Goal: Task Accomplishment & Management: Use online tool/utility

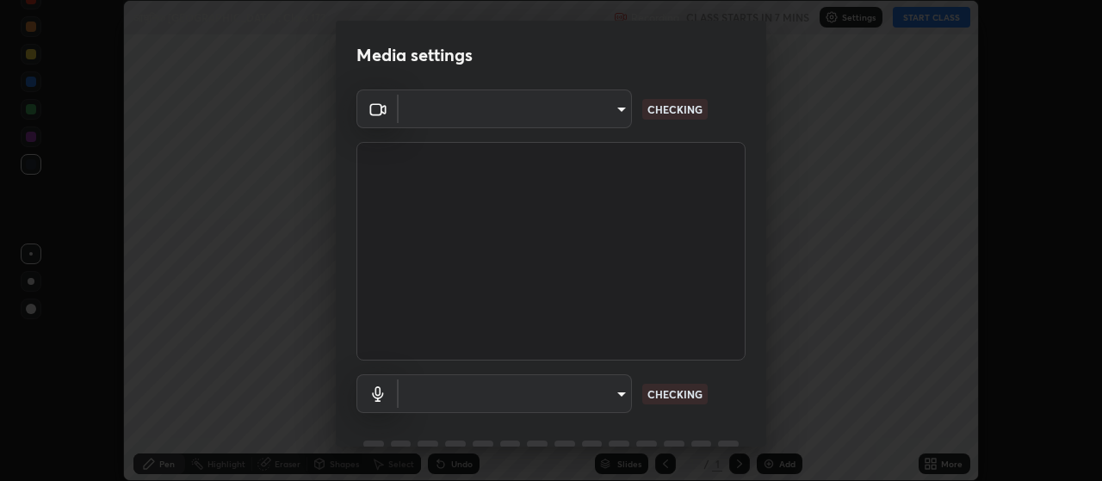
type input "301470ac8b09fd17c43f860365d6993ed2ee2d36f8f7948846e68dcb384a5756"
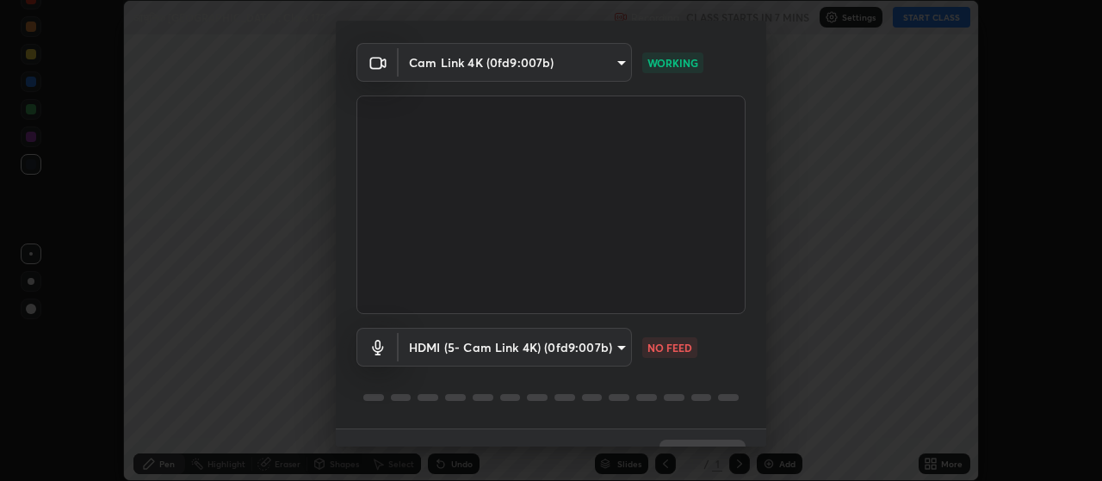
scroll to position [59, 0]
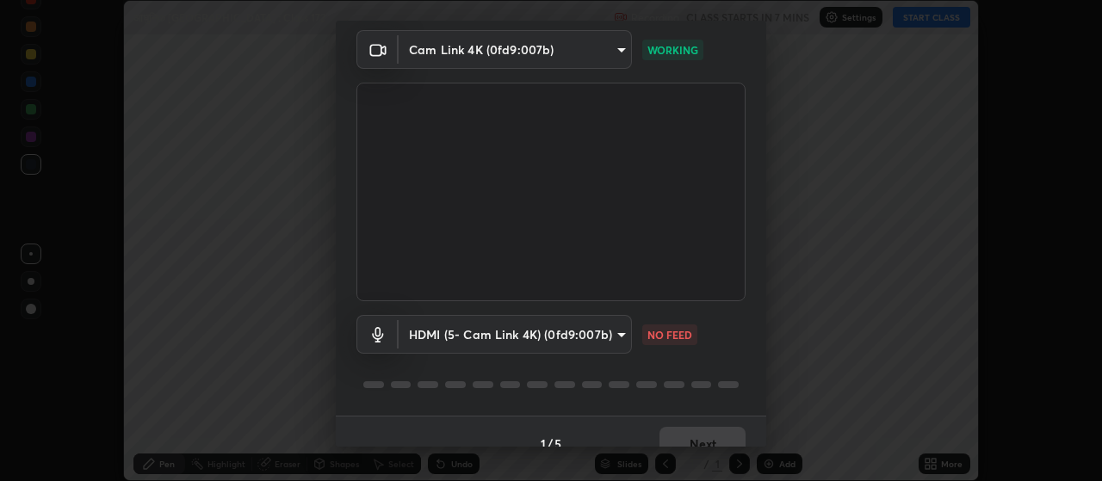
click at [613, 332] on body "Erase all आधुनिक [GEOGRAPHIC_DATA] : Class 172 Recording CLASS STARTS IN 7 MINS…" at bounding box center [551, 240] width 1102 height 481
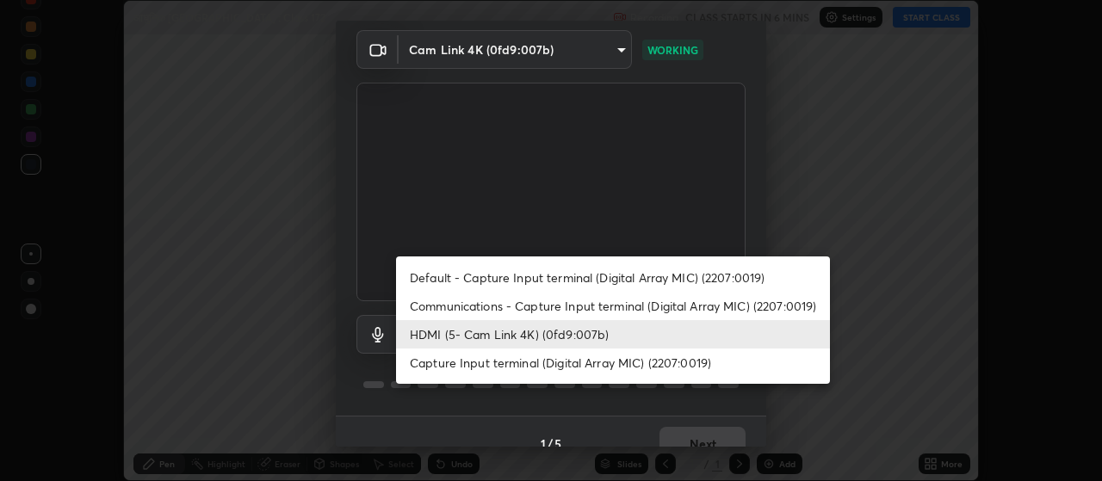
click at [609, 399] on div at bounding box center [551, 240] width 1102 height 481
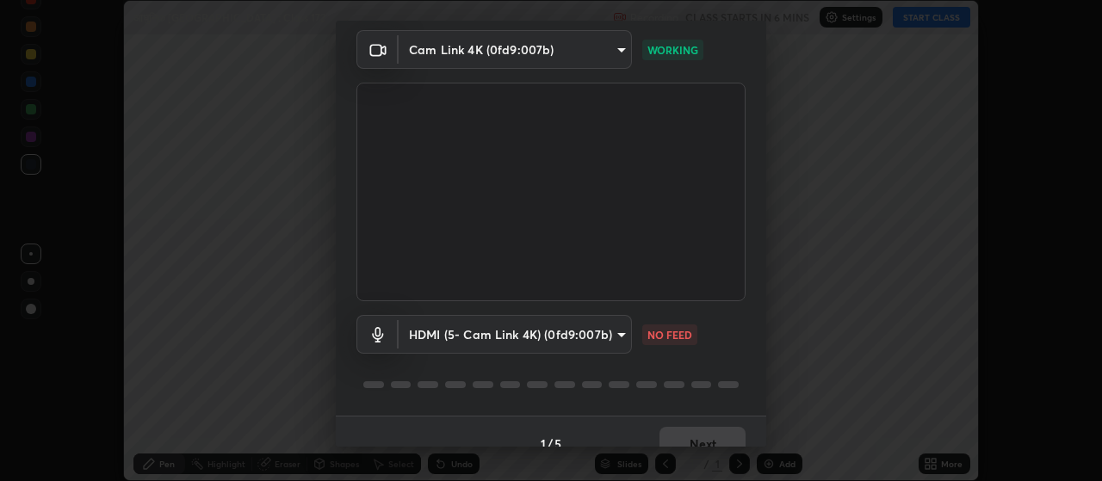
click at [615, 337] on body "Erase all आधुनिक [GEOGRAPHIC_DATA] : Class 172 Recording CLASS STARTS IN 6 MINS…" at bounding box center [551, 240] width 1102 height 481
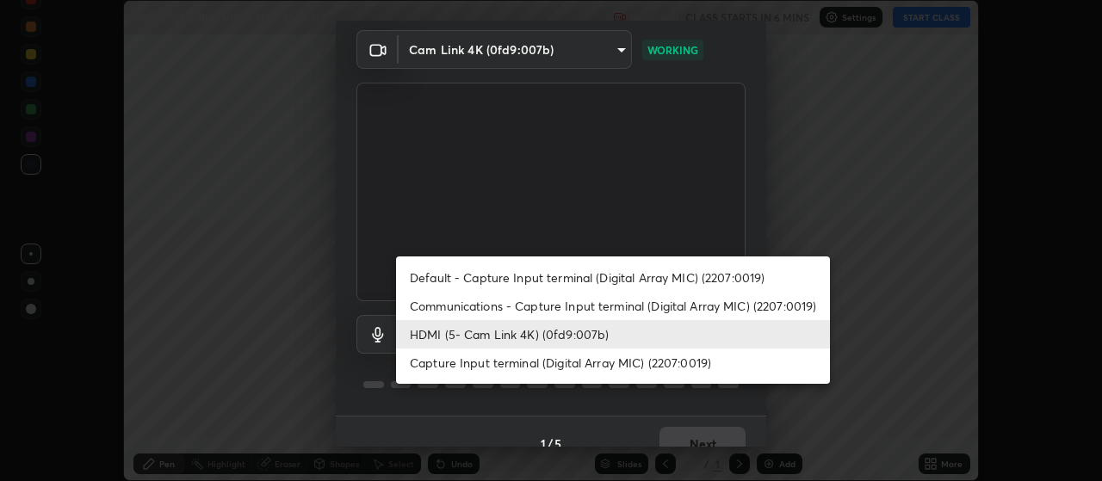
click at [620, 275] on li "Default - Capture Input terminal (Digital Array MIC) (2207:0019)" at bounding box center [613, 277] width 434 height 28
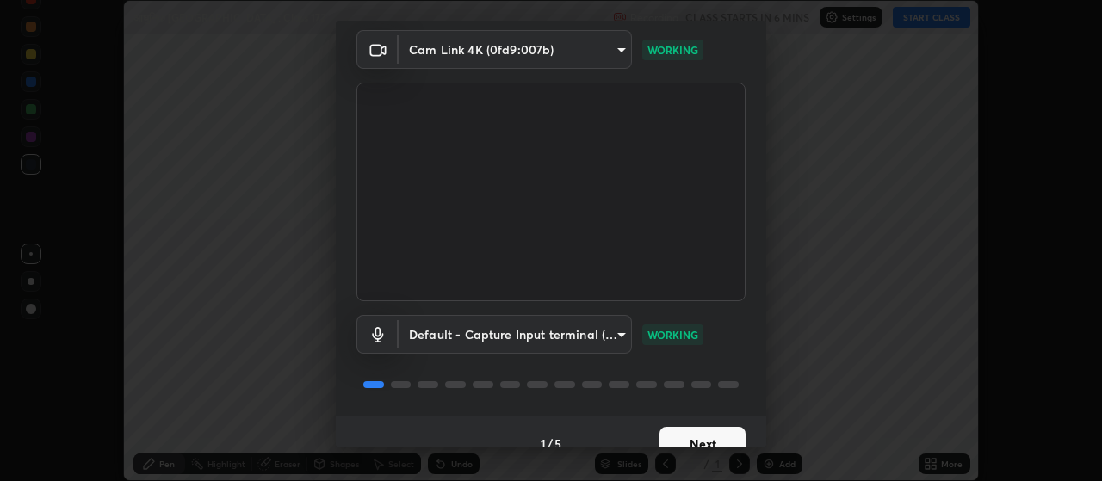
click at [615, 332] on body "Erase all आधुनिक [GEOGRAPHIC_DATA] : Class 172 Recording CLASS STARTS IN 6 MINS…" at bounding box center [551, 240] width 1102 height 481
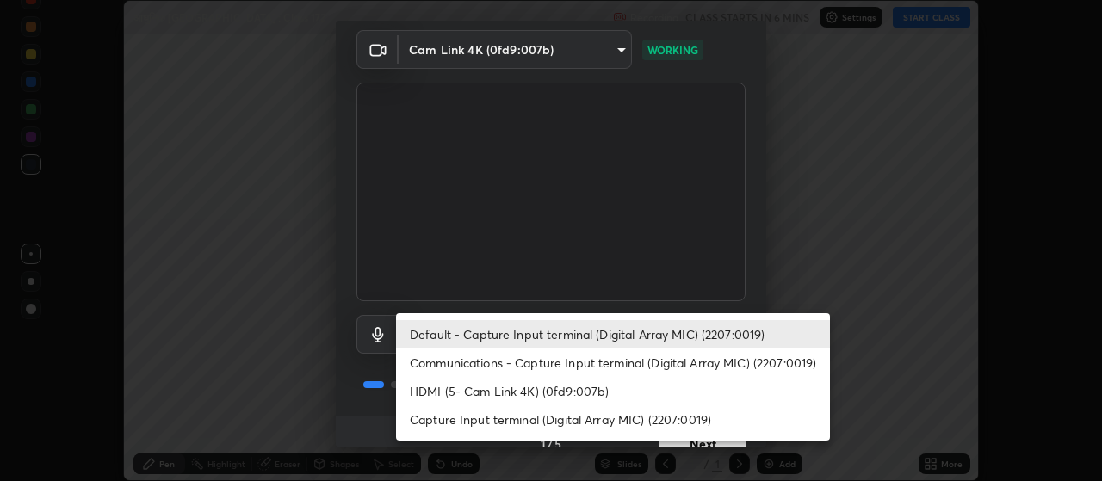
click at [572, 392] on li "HDMI (5- Cam Link 4K) (0fd9:007b)" at bounding box center [613, 391] width 434 height 28
type input "8557ac8cdc4f0fda5e0b0e904566946ff8c3d27513b590364ab7c4ea6af7186d"
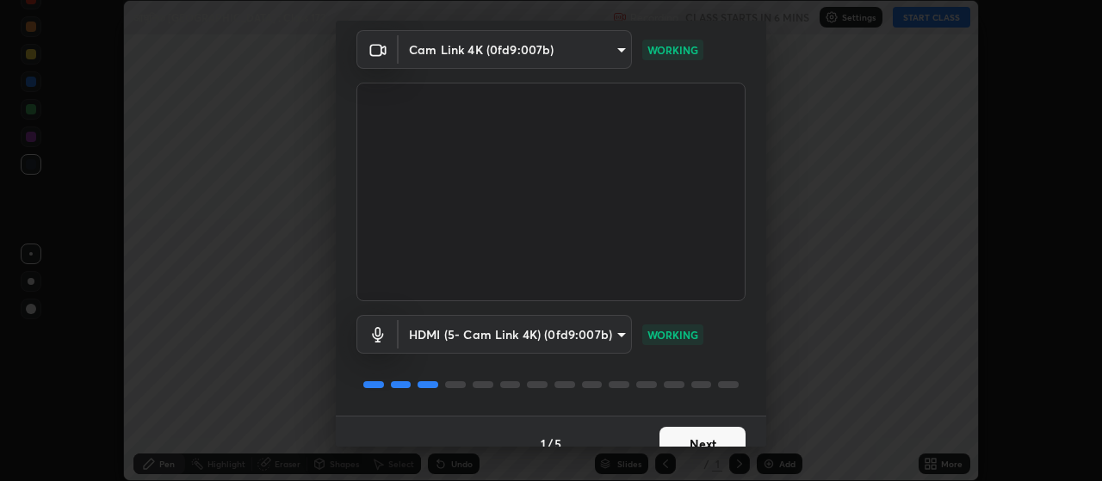
click at [704, 436] on button "Next" at bounding box center [702, 444] width 86 height 34
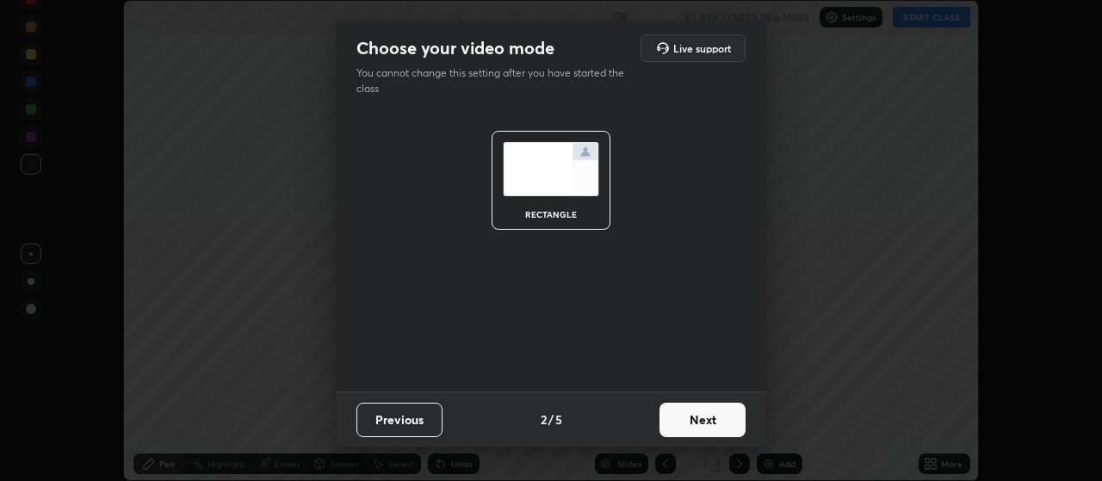
click at [717, 421] on button "Next" at bounding box center [702, 420] width 86 height 34
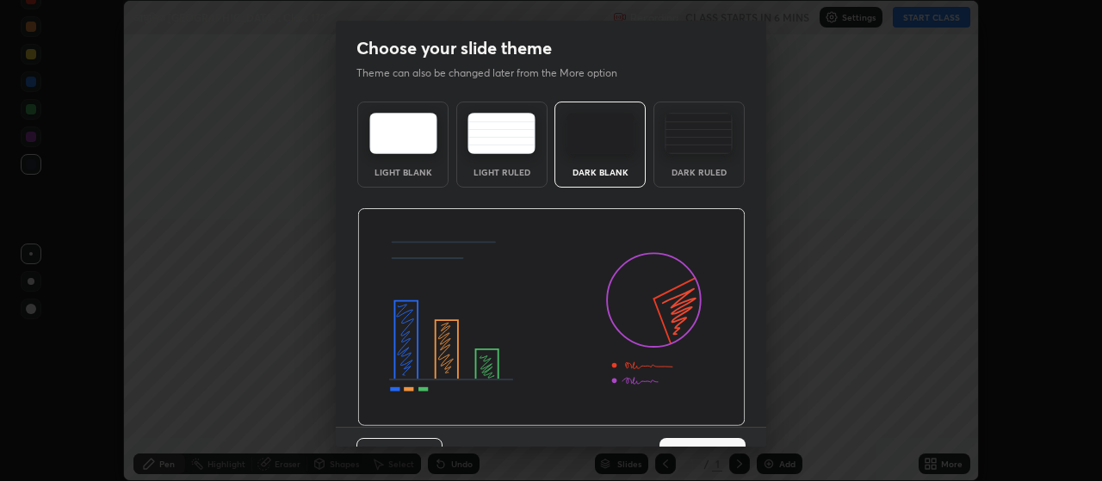
scroll to position [35, 0]
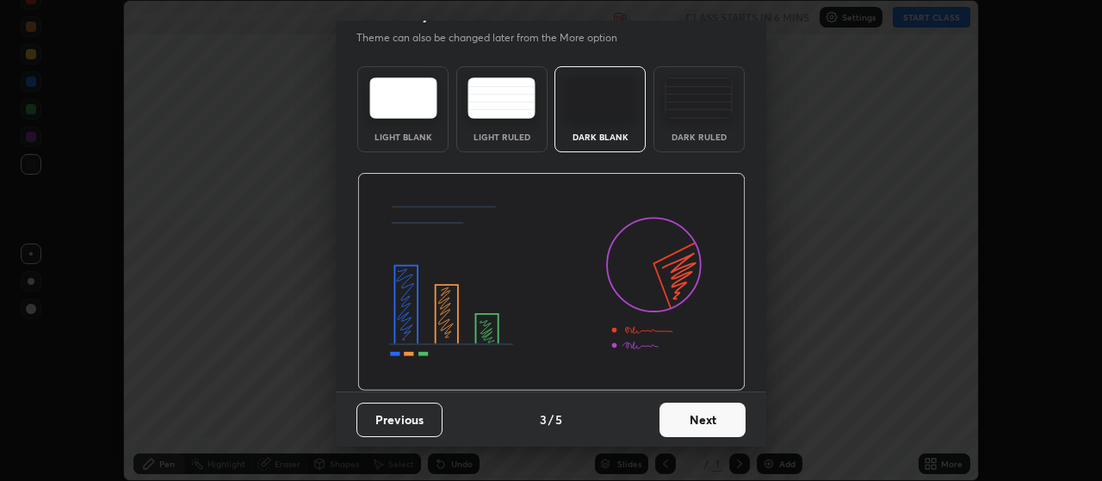
click at [708, 424] on button "Next" at bounding box center [702, 420] width 86 height 34
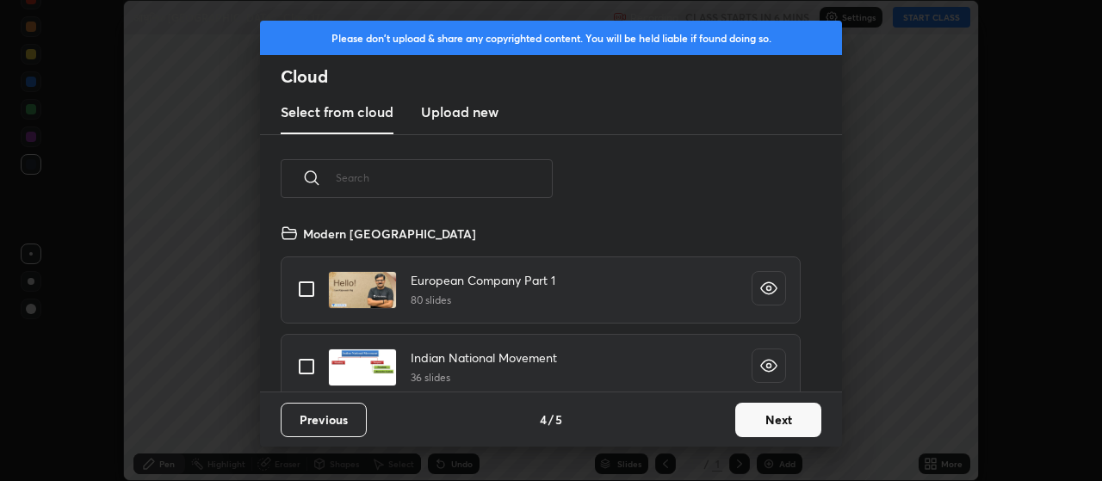
scroll to position [169, 553]
click at [769, 417] on button "Next" at bounding box center [778, 420] width 86 height 34
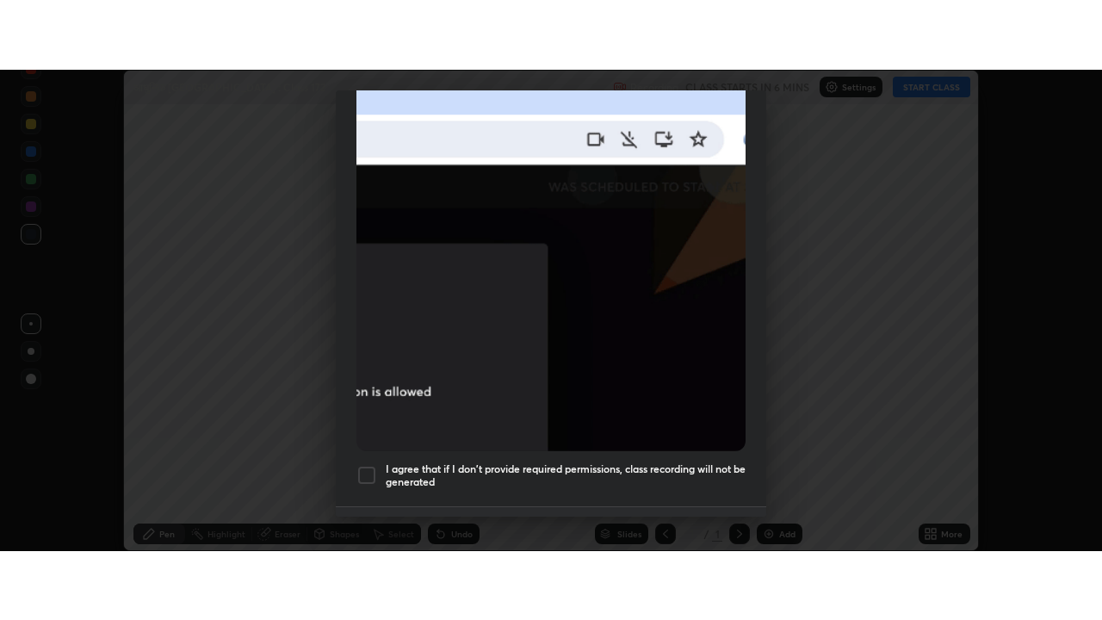
scroll to position [435, 0]
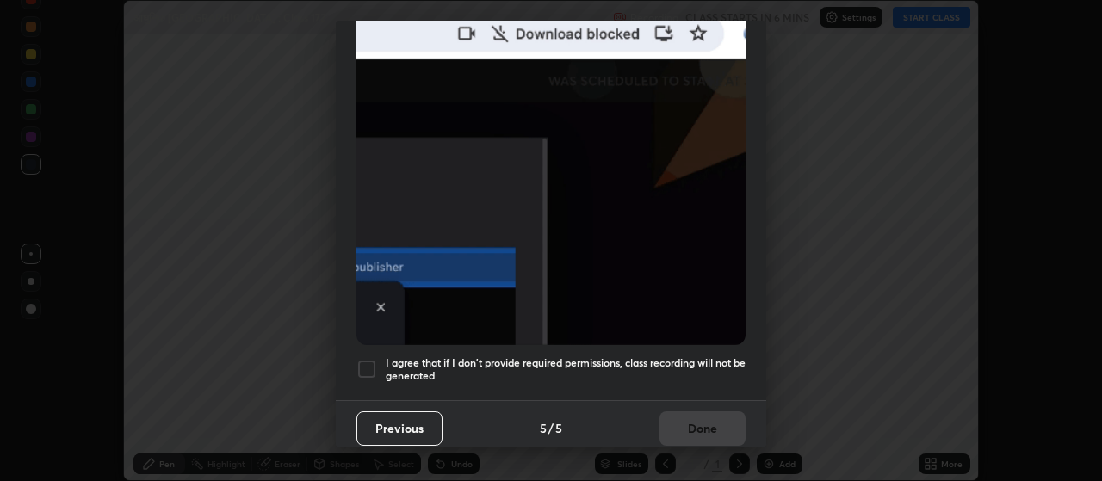
click at [368, 359] on div at bounding box center [366, 369] width 21 height 21
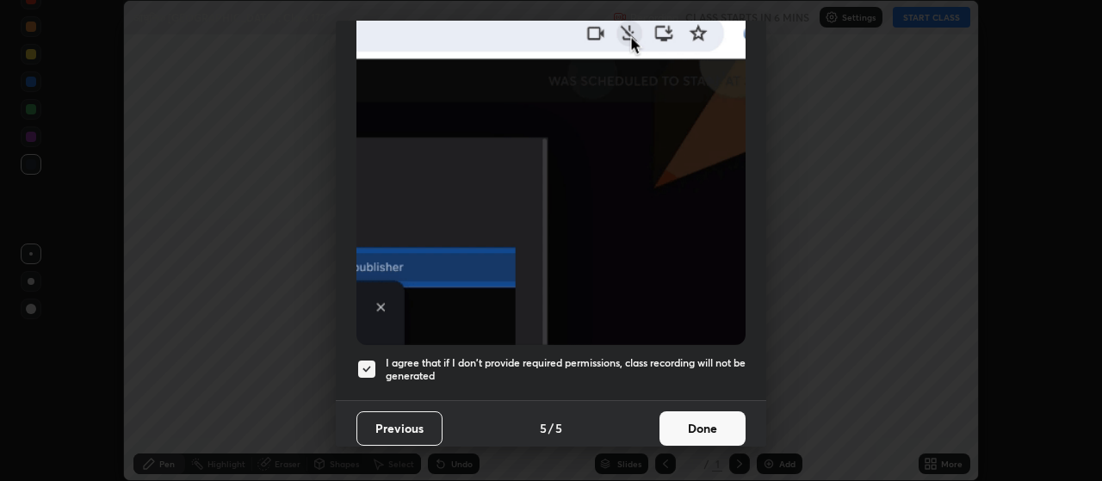
click at [688, 419] on button "Done" at bounding box center [702, 428] width 86 height 34
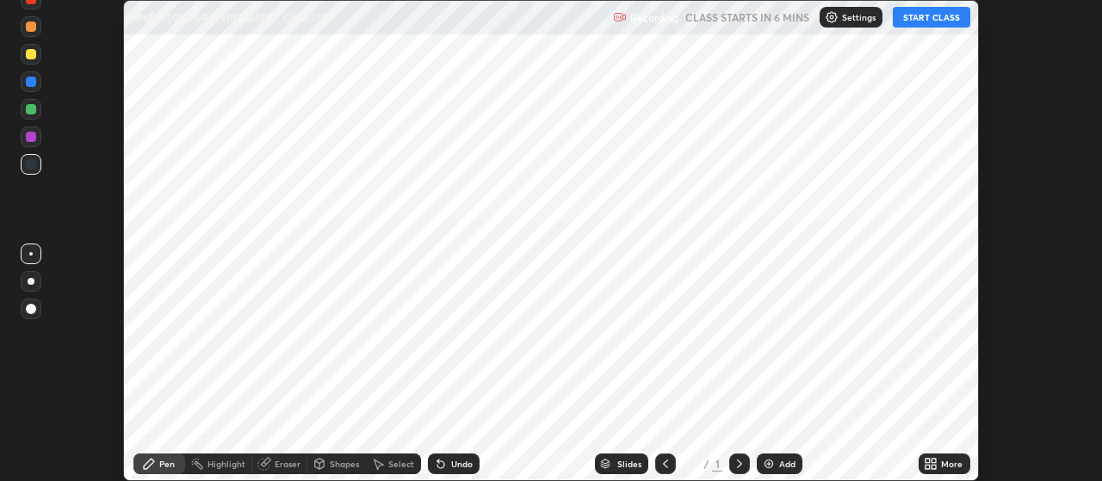
click at [947, 466] on div "More" at bounding box center [952, 464] width 22 height 9
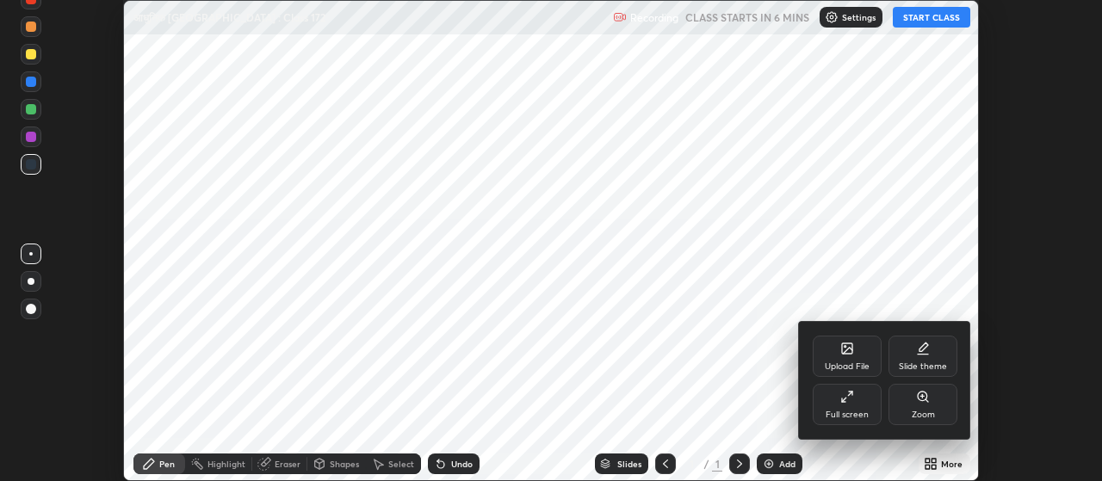
click at [861, 407] on div "Full screen" at bounding box center [847, 404] width 69 height 41
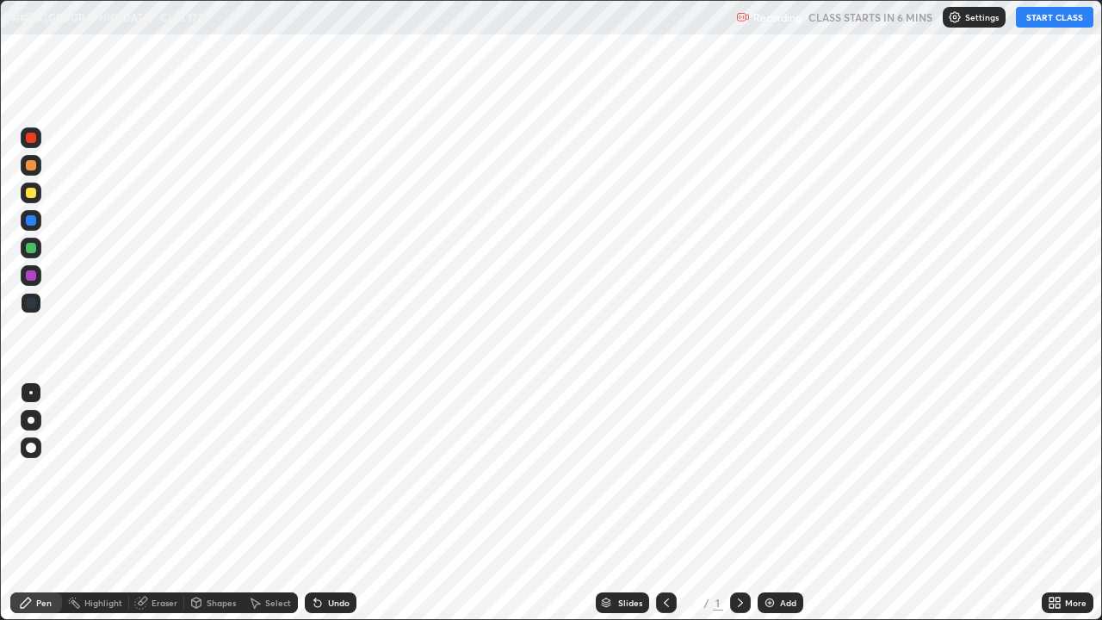
scroll to position [620, 1102]
click at [783, 480] on div "Add" at bounding box center [788, 602] width 16 height 9
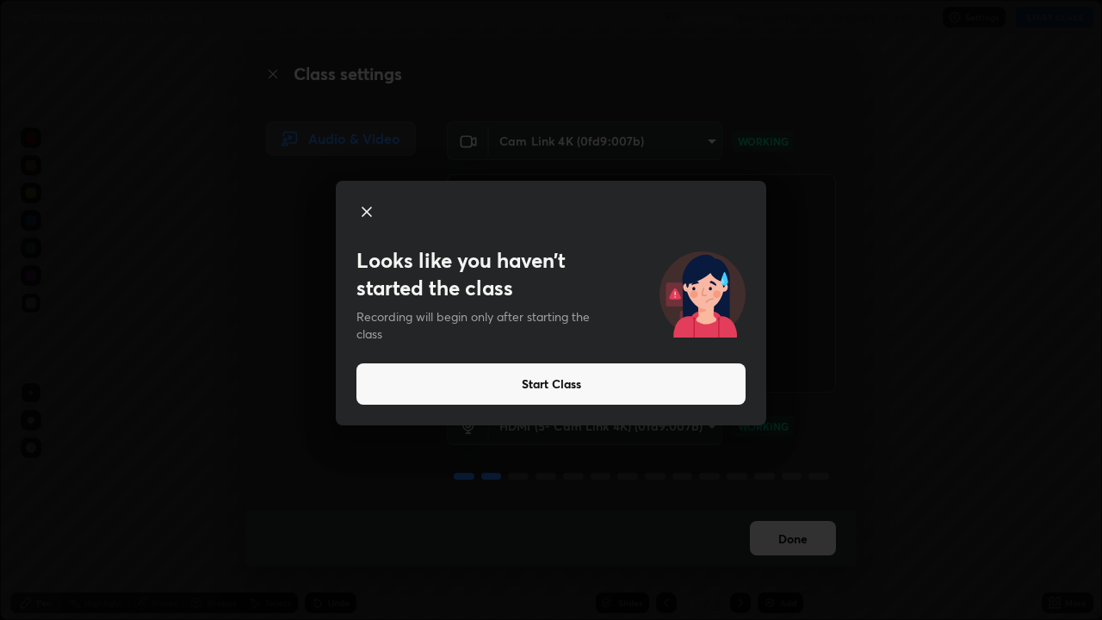
click at [538, 387] on button "Start Class" at bounding box center [550, 383] width 389 height 41
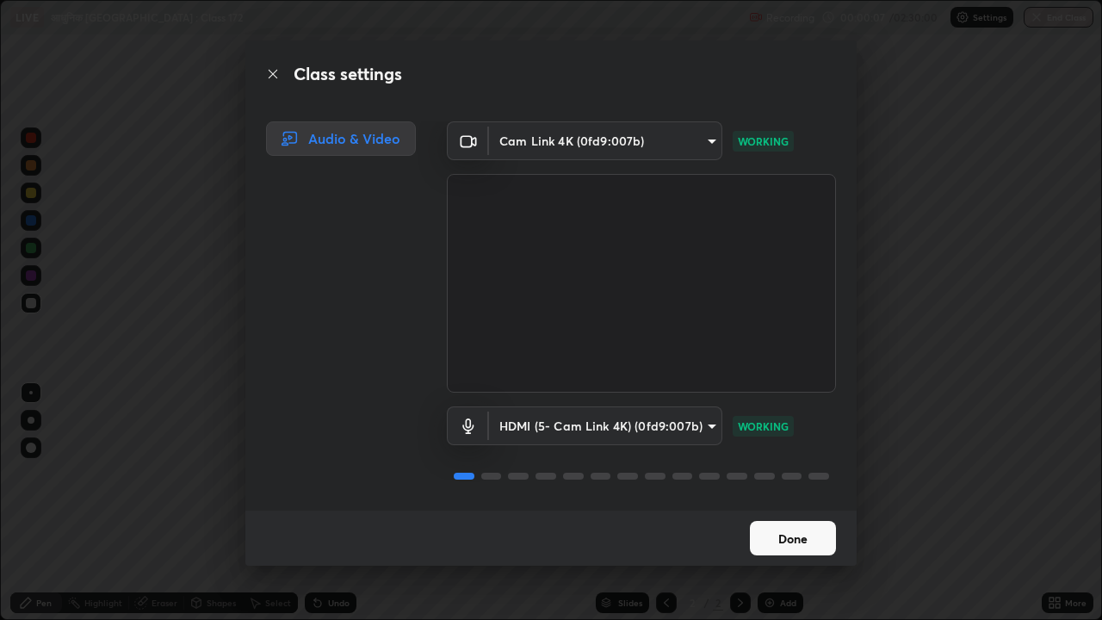
click at [790, 480] on button "Done" at bounding box center [793, 538] width 86 height 34
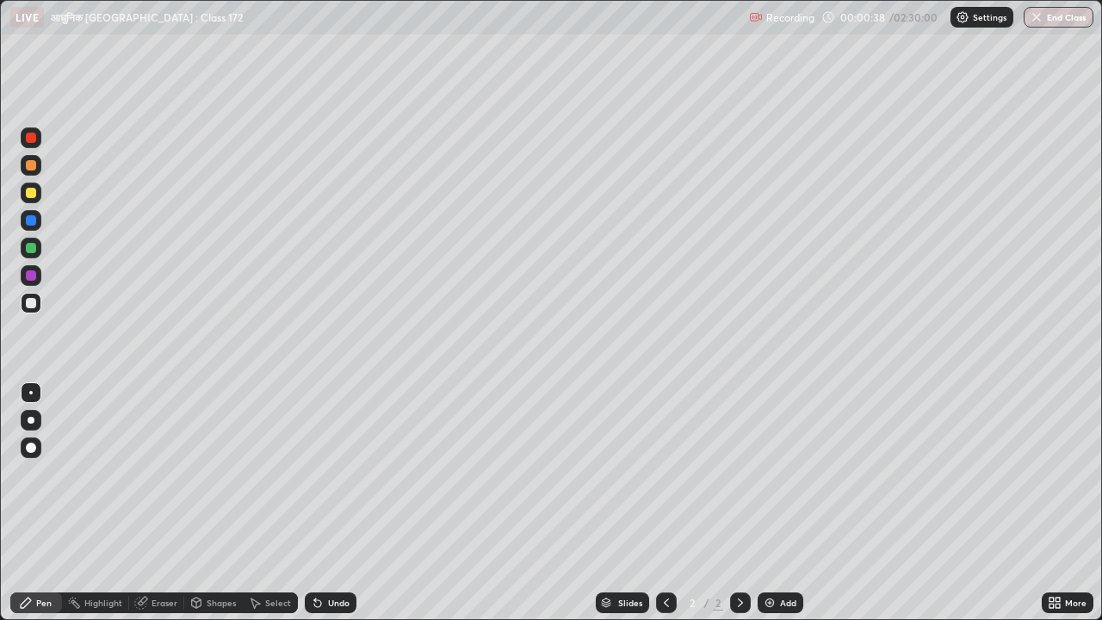
click at [31, 420] on div at bounding box center [31, 420] width 7 height 7
click at [34, 195] on div at bounding box center [31, 193] width 10 height 10
click at [220, 480] on div "Shapes" at bounding box center [221, 602] width 29 height 9
click at [45, 480] on div "Pen" at bounding box center [43, 602] width 15 height 9
click at [32, 278] on div at bounding box center [31, 275] width 10 height 10
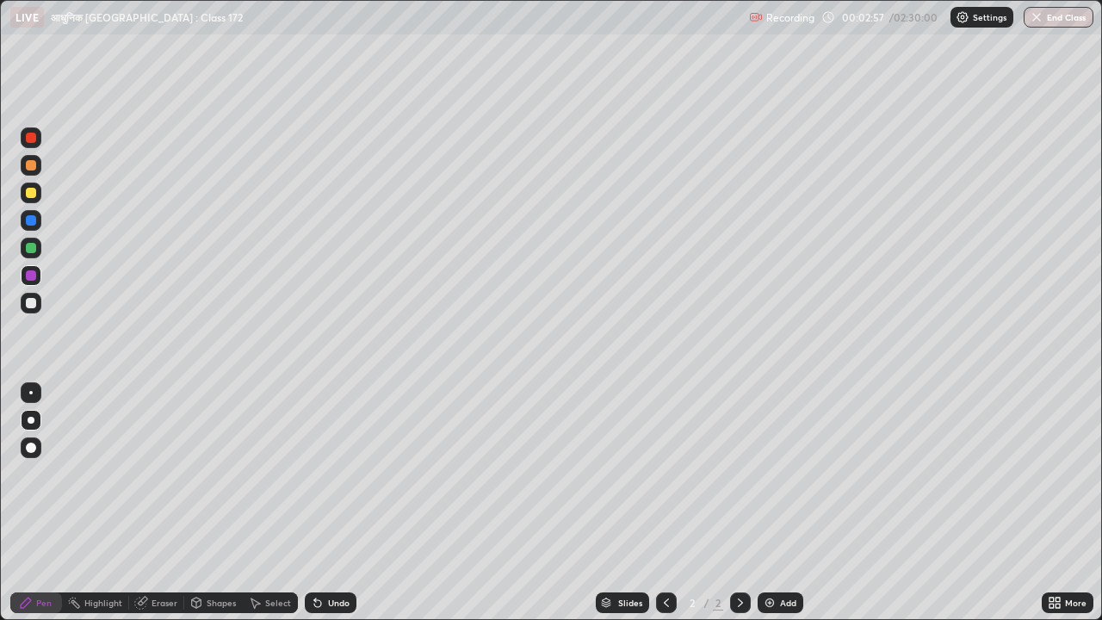
click at [792, 480] on div "Add" at bounding box center [788, 602] width 16 height 9
click at [29, 304] on div at bounding box center [31, 303] width 10 height 10
click at [782, 480] on div "Add" at bounding box center [788, 602] width 16 height 9
click at [170, 480] on div "Eraser" at bounding box center [165, 602] width 26 height 9
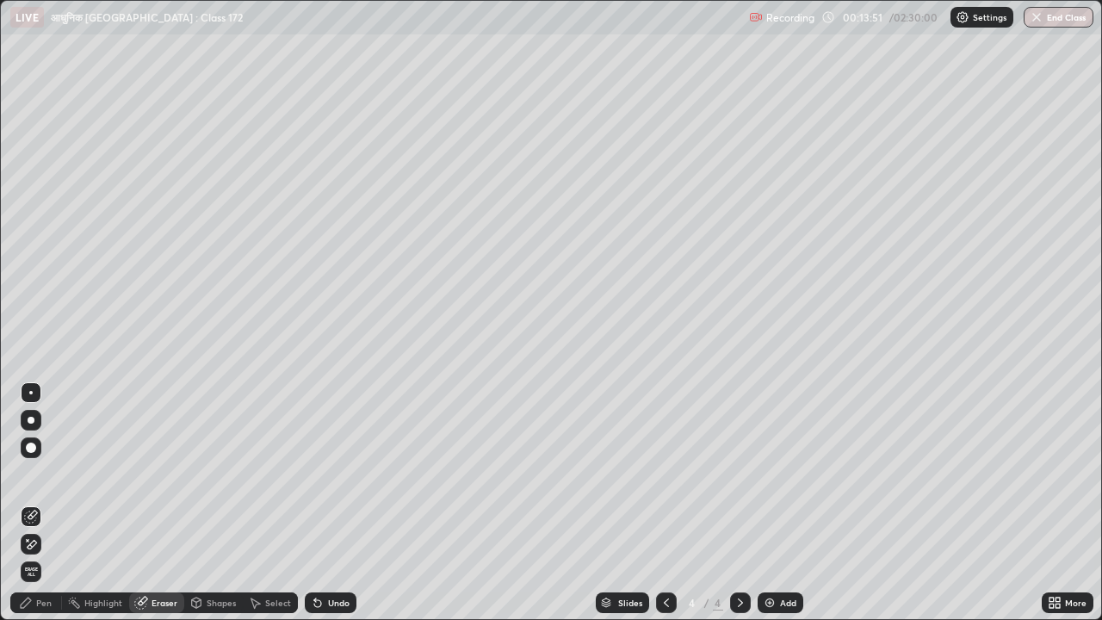
click at [46, 480] on div "Pen" at bounding box center [43, 602] width 15 height 9
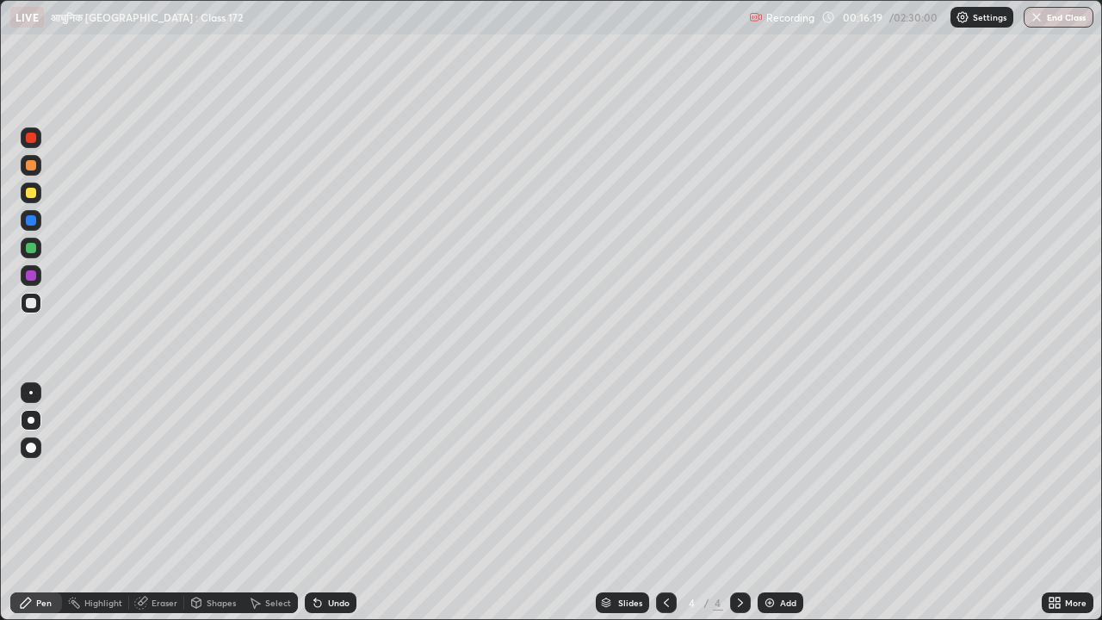
click at [164, 480] on div "Eraser" at bounding box center [165, 602] width 26 height 9
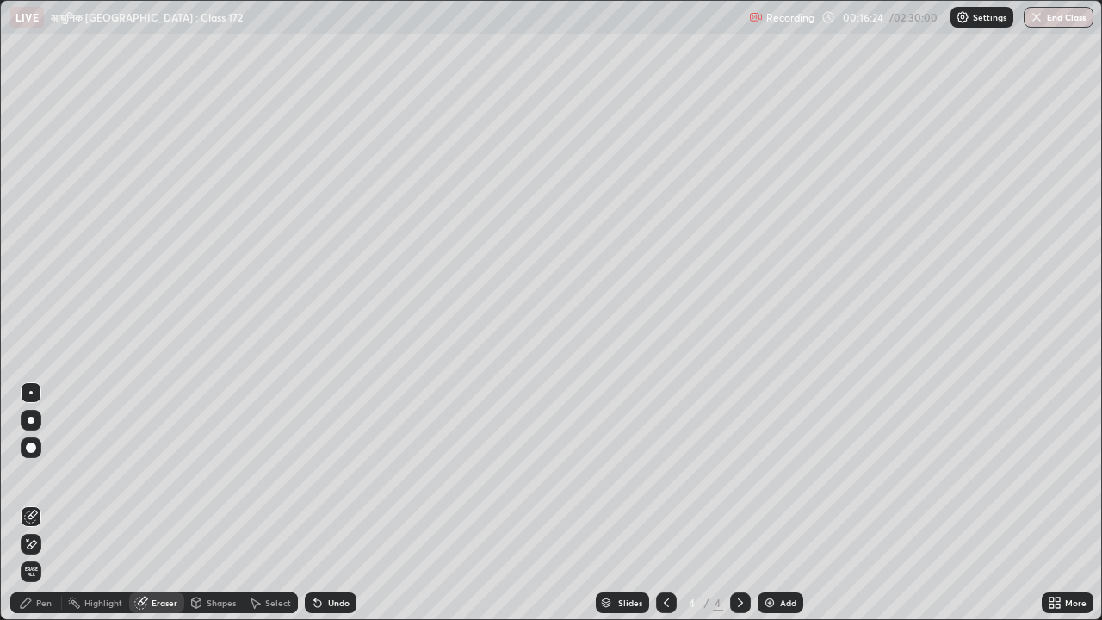
click at [40, 480] on div "Pen" at bounding box center [43, 602] width 15 height 9
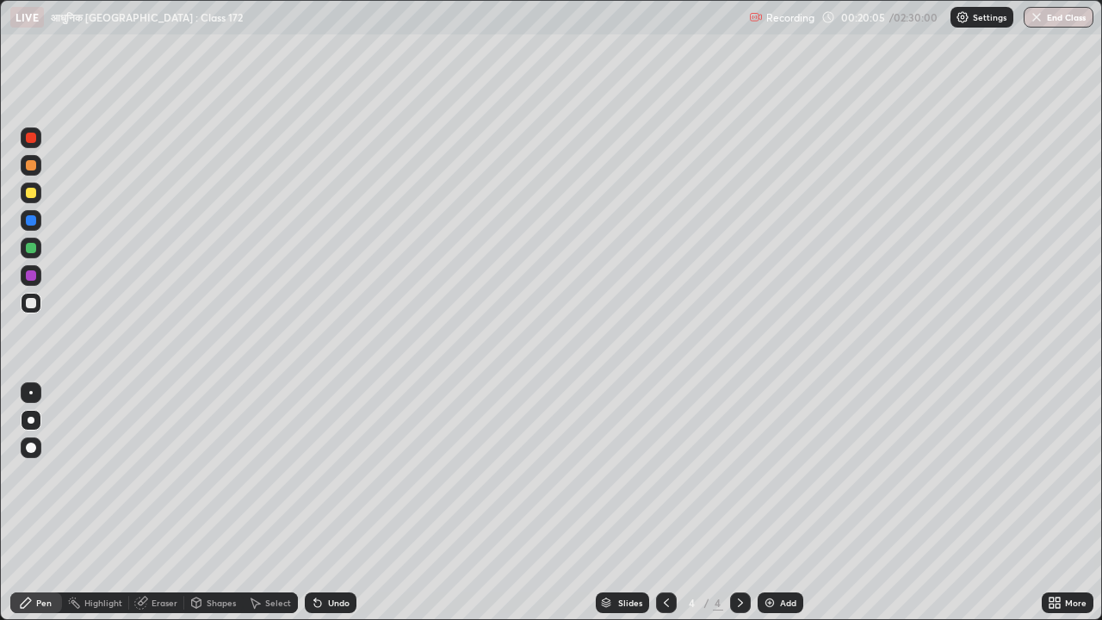
click at [789, 480] on div "Add" at bounding box center [788, 602] width 16 height 9
click at [666, 480] on icon at bounding box center [666, 602] width 5 height 9
click at [790, 480] on div "Add" at bounding box center [788, 602] width 16 height 9
click at [786, 480] on div "Add" at bounding box center [788, 602] width 16 height 9
click at [673, 480] on div at bounding box center [666, 602] width 21 height 21
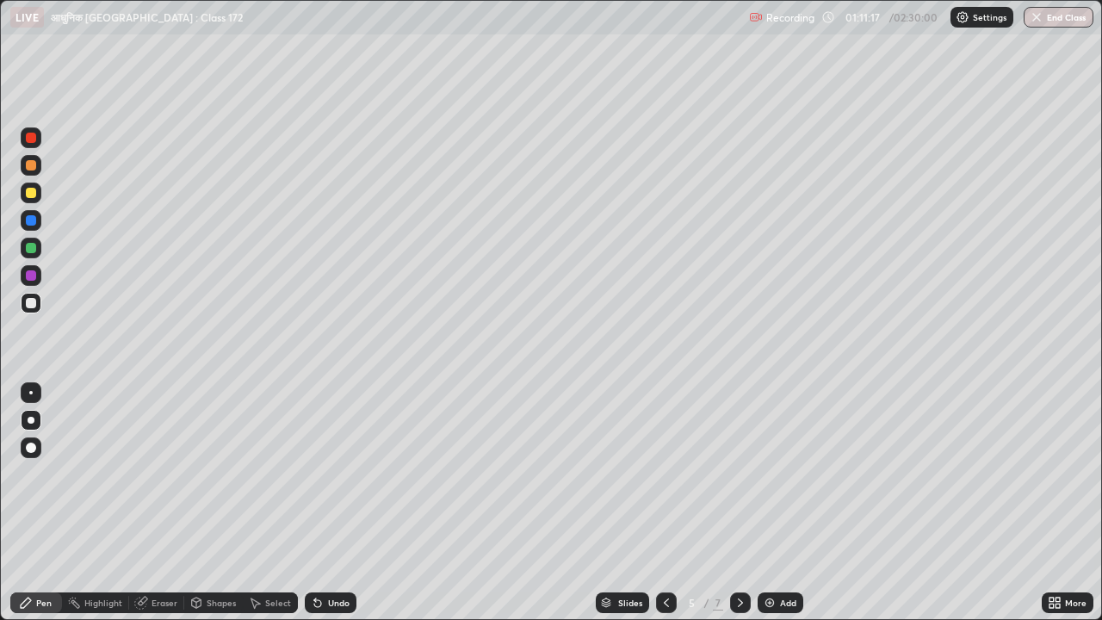
click at [739, 480] on icon at bounding box center [740, 603] width 14 height 14
click at [170, 480] on div "Eraser" at bounding box center [165, 602] width 26 height 9
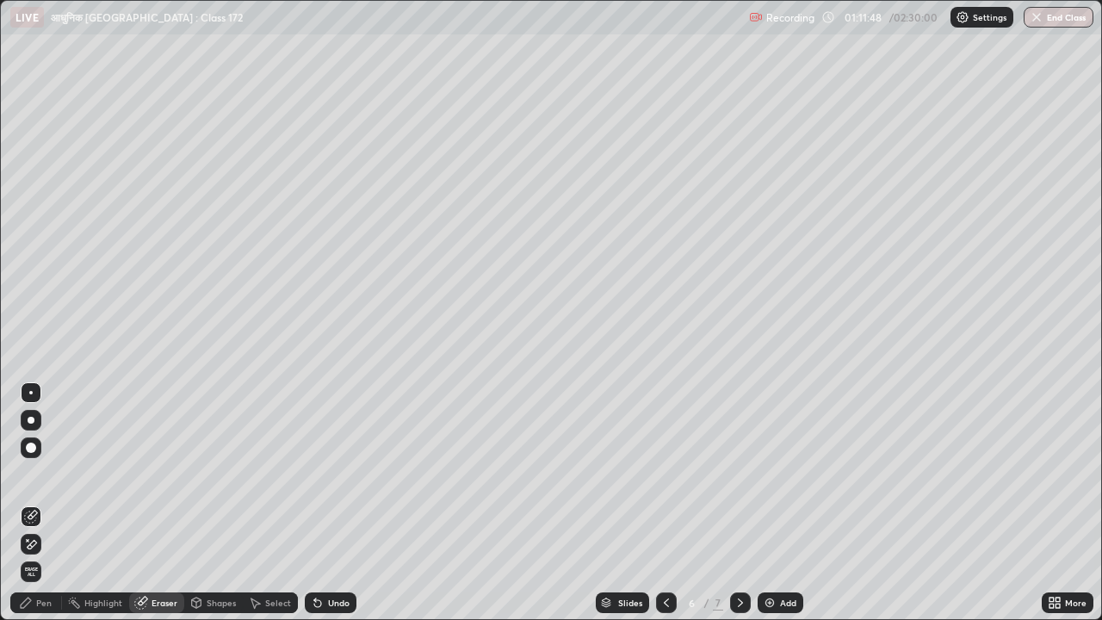
click at [43, 480] on div "Pen" at bounding box center [43, 602] width 15 height 9
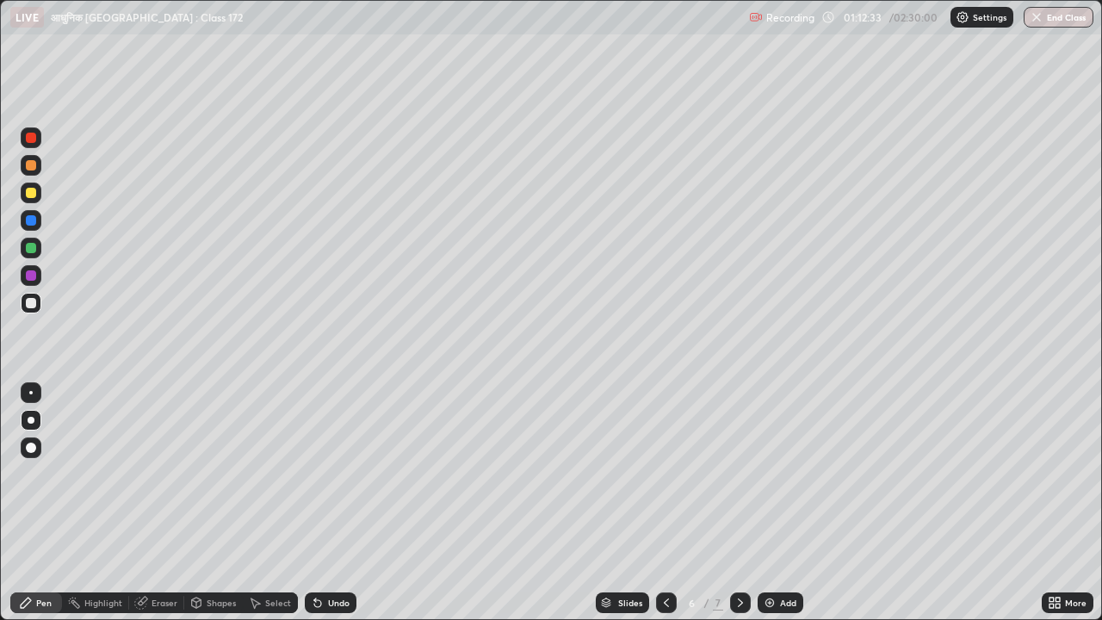
click at [739, 480] on icon at bounding box center [740, 602] width 5 height 9
click at [665, 480] on icon at bounding box center [666, 603] width 14 height 14
click at [666, 480] on icon at bounding box center [666, 603] width 14 height 14
click at [665, 480] on icon at bounding box center [666, 603] width 14 height 14
click at [739, 480] on icon at bounding box center [740, 603] width 14 height 14
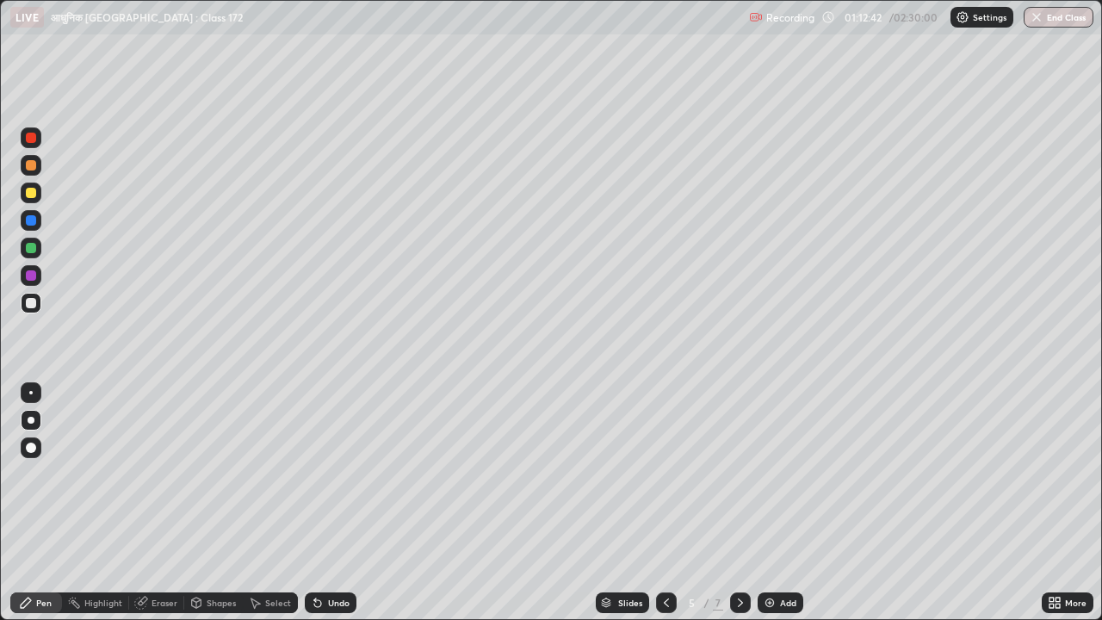
click at [739, 480] on icon at bounding box center [740, 603] width 14 height 14
click at [665, 480] on icon at bounding box center [666, 603] width 14 height 14
click at [740, 480] on icon at bounding box center [740, 603] width 14 height 14
click at [665, 480] on icon at bounding box center [666, 602] width 5 height 9
click at [664, 480] on icon at bounding box center [666, 602] width 5 height 9
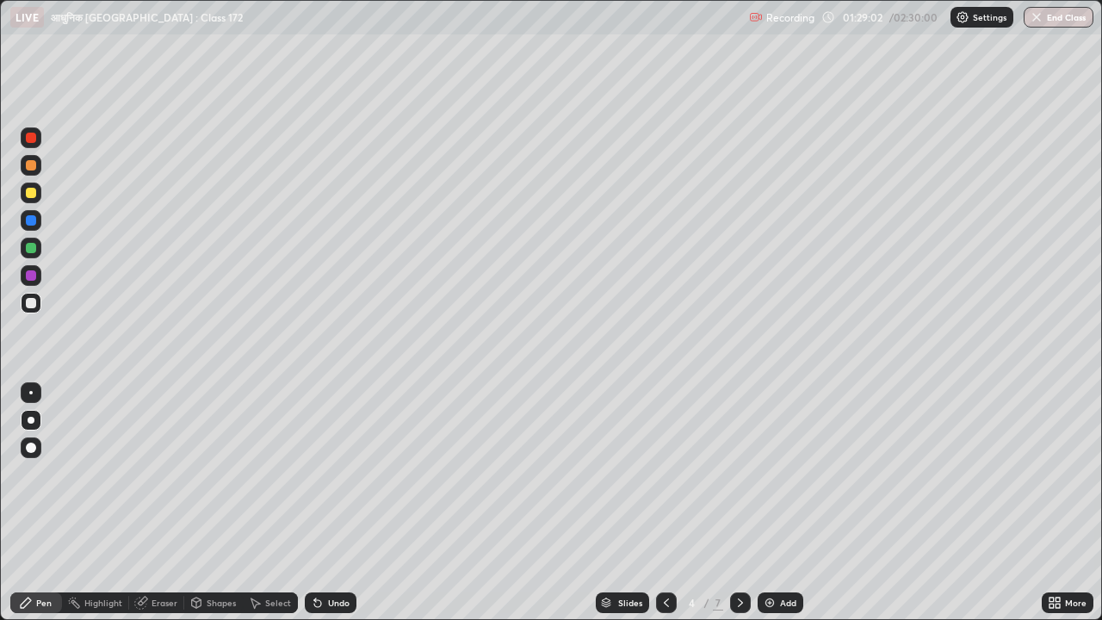
click at [788, 480] on div "Add" at bounding box center [788, 602] width 16 height 9
click at [667, 480] on icon at bounding box center [666, 603] width 14 height 14
click at [665, 480] on icon at bounding box center [666, 603] width 14 height 14
click at [30, 195] on div at bounding box center [31, 193] width 10 height 10
click at [738, 480] on icon at bounding box center [740, 603] width 14 height 14
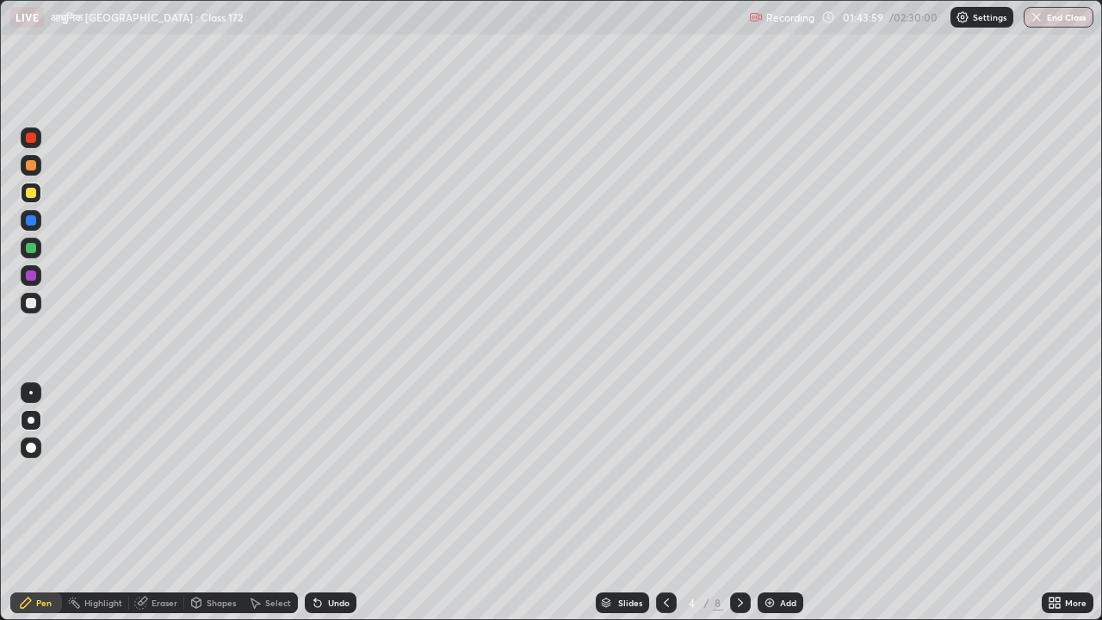
click at [739, 480] on icon at bounding box center [740, 603] width 14 height 14
click at [663, 480] on icon at bounding box center [666, 603] width 14 height 14
click at [665, 480] on icon at bounding box center [666, 603] width 14 height 14
click at [789, 480] on div "Add" at bounding box center [788, 602] width 16 height 9
click at [666, 480] on icon at bounding box center [666, 603] width 14 height 14
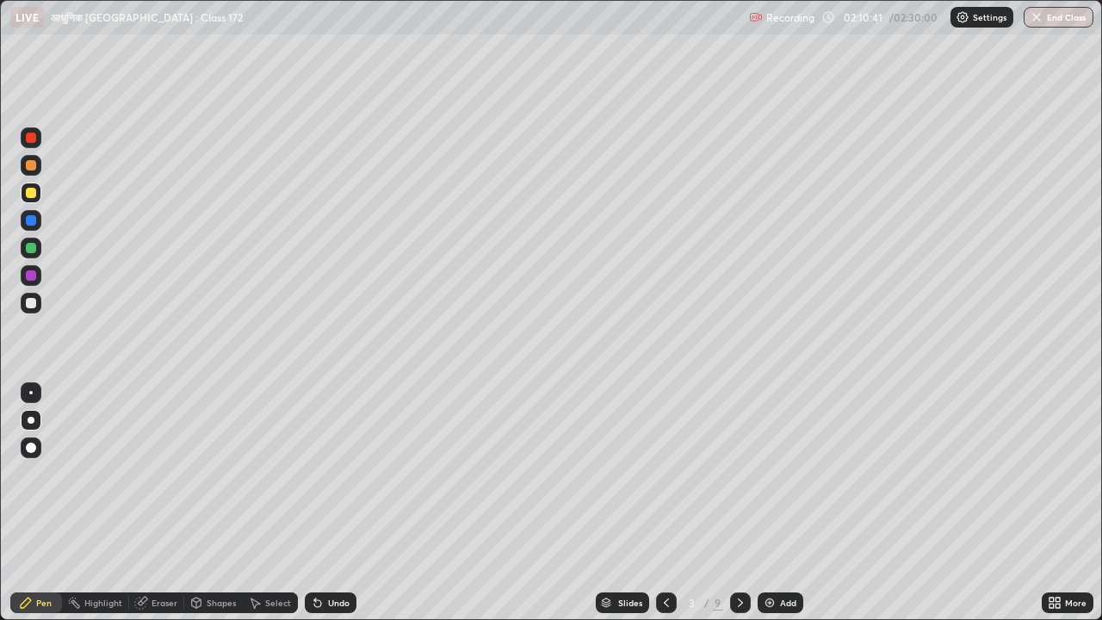
click at [164, 480] on div "Eraser" at bounding box center [165, 602] width 26 height 9
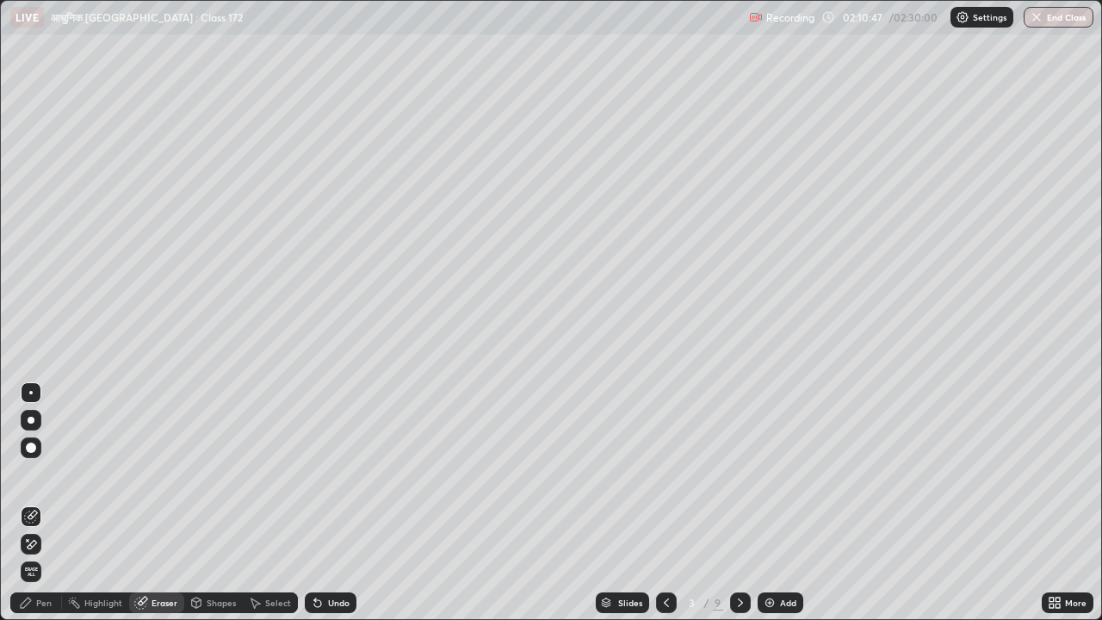
click at [46, 480] on div "Pen" at bounding box center [43, 602] width 15 height 9
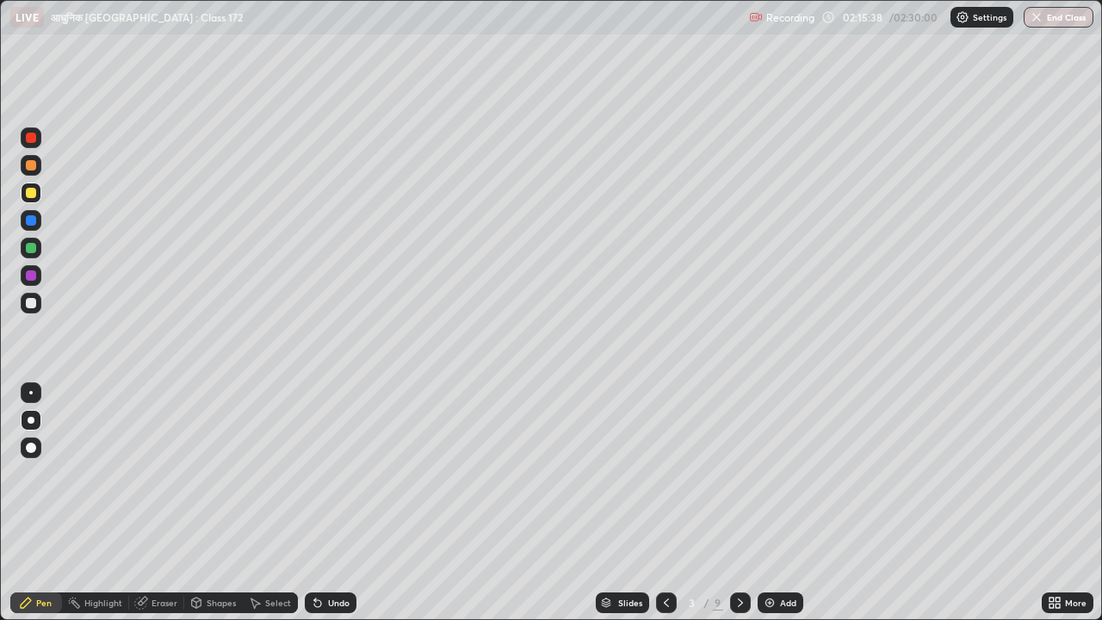
click at [739, 480] on icon at bounding box center [740, 603] width 14 height 14
click at [789, 480] on div "Add" at bounding box center [788, 602] width 16 height 9
click at [631, 480] on div "Slides" at bounding box center [629, 602] width 24 height 9
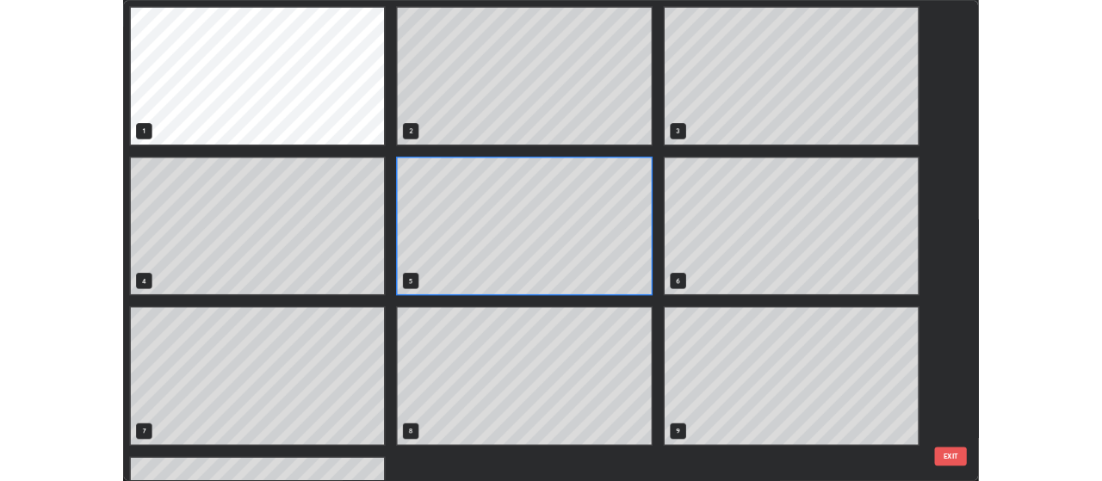
scroll to position [613, 1092]
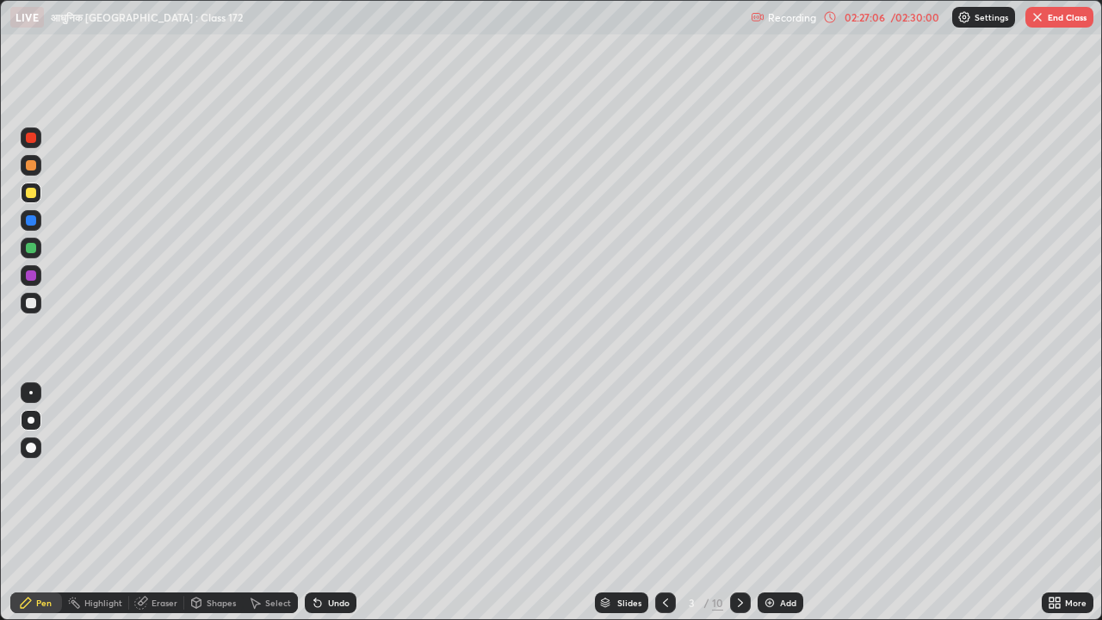
click at [1054, 20] on button "End Class" at bounding box center [1059, 17] width 68 height 21
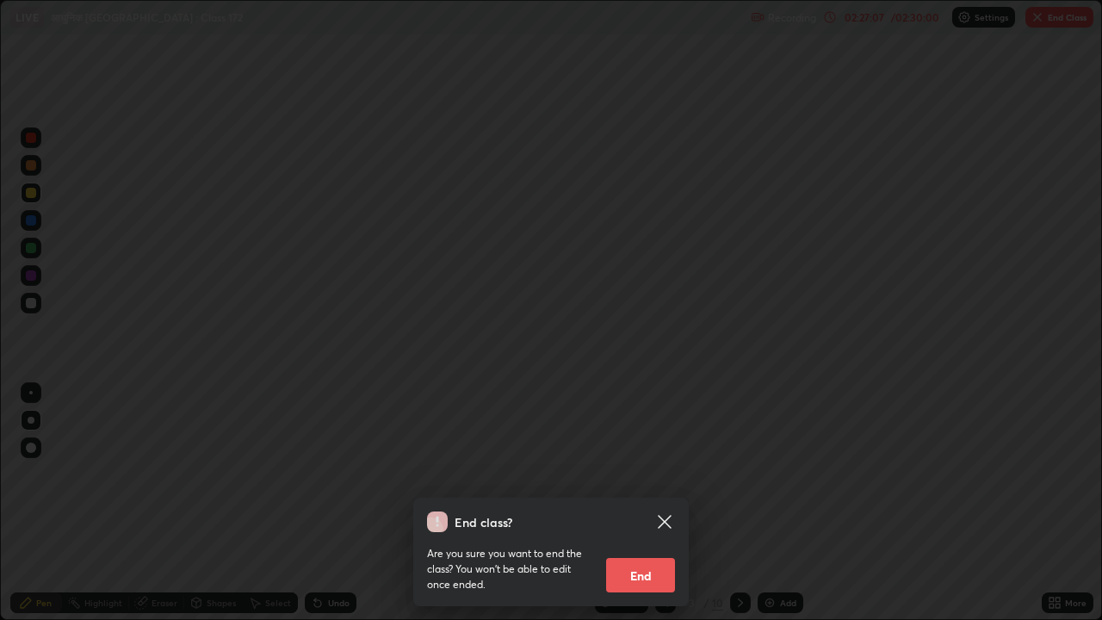
click at [654, 480] on button "End" at bounding box center [640, 575] width 69 height 34
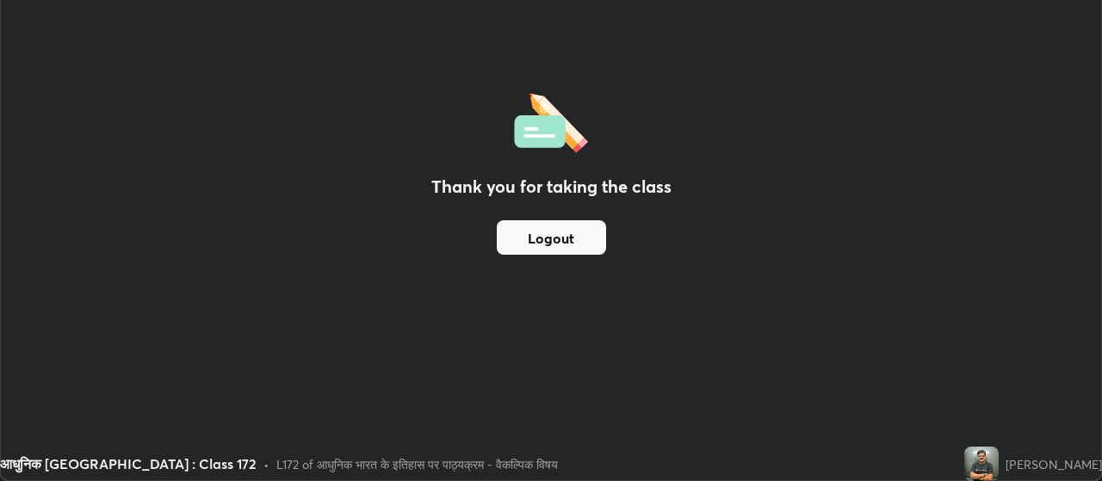
scroll to position [85600, 84980]
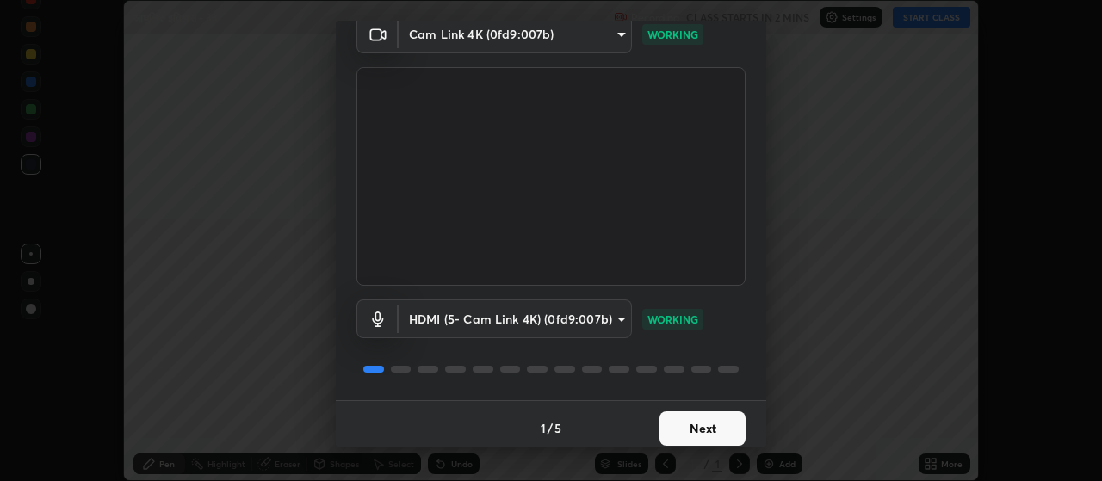
scroll to position [83, 0]
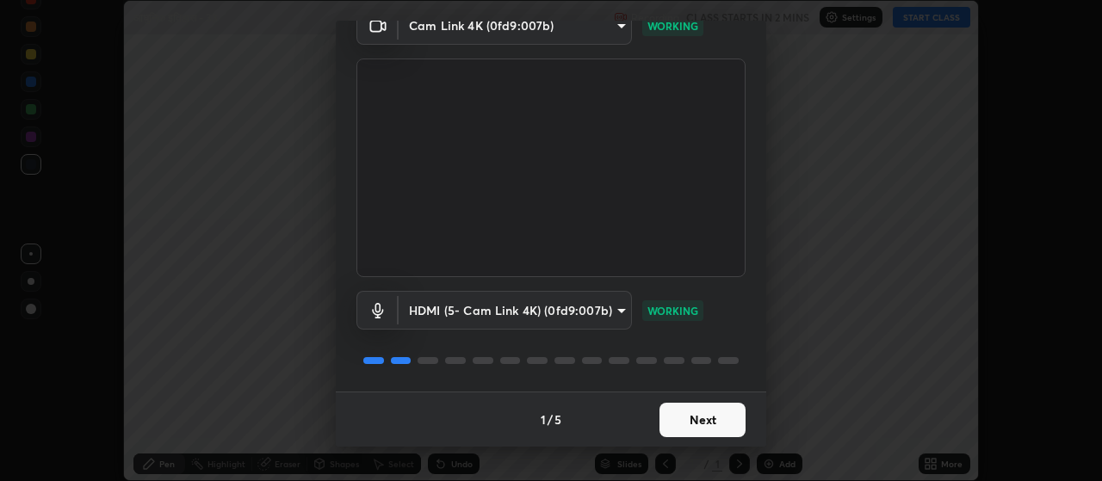
click at [719, 417] on button "Next" at bounding box center [702, 420] width 86 height 34
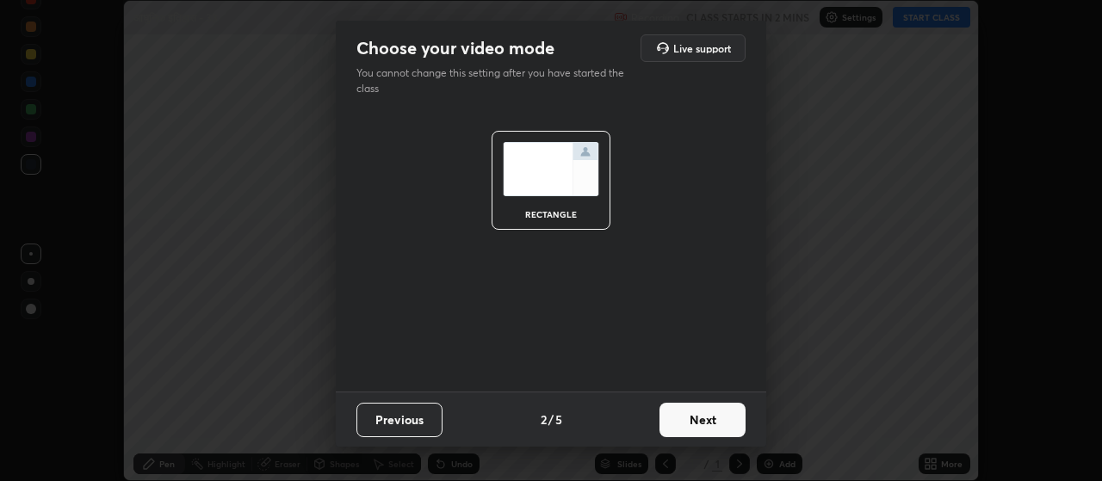
click at [721, 423] on button "Next" at bounding box center [702, 420] width 86 height 34
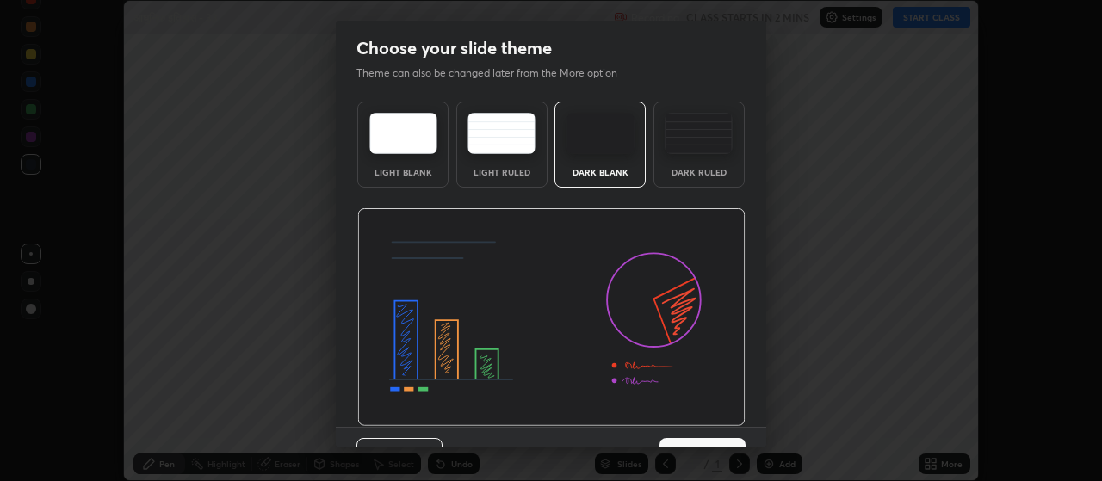
scroll to position [35, 0]
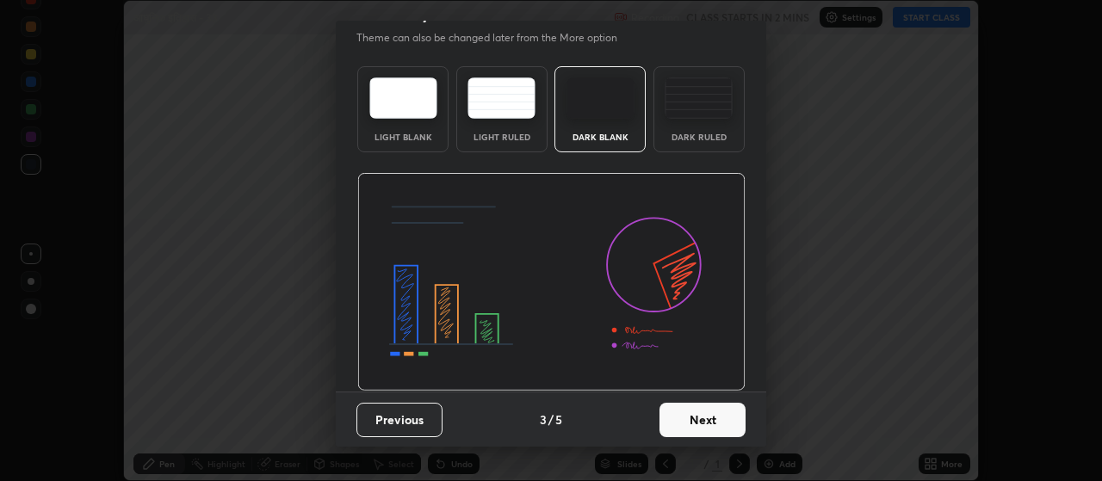
click at [721, 424] on button "Next" at bounding box center [702, 420] width 86 height 34
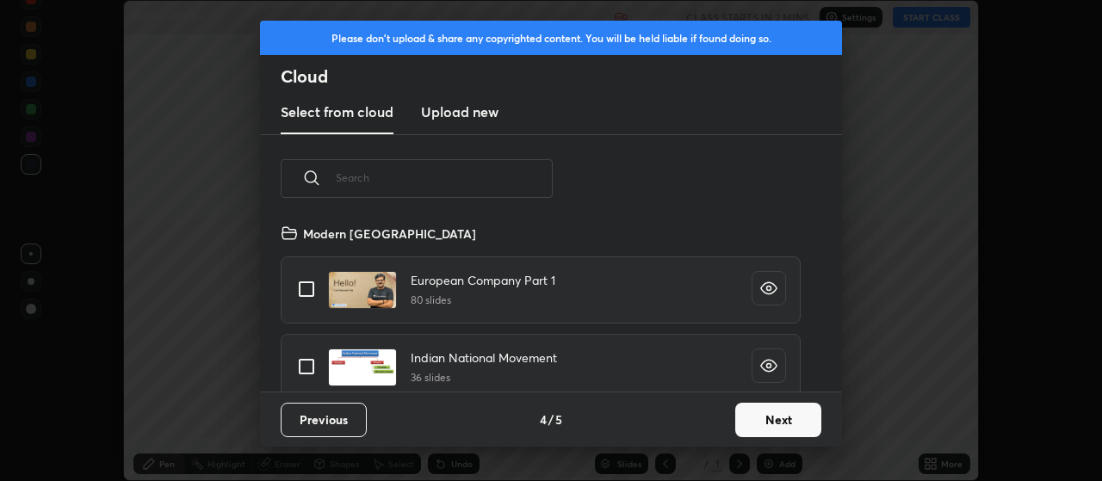
scroll to position [169, 553]
click at [765, 420] on button "Next" at bounding box center [778, 420] width 86 height 34
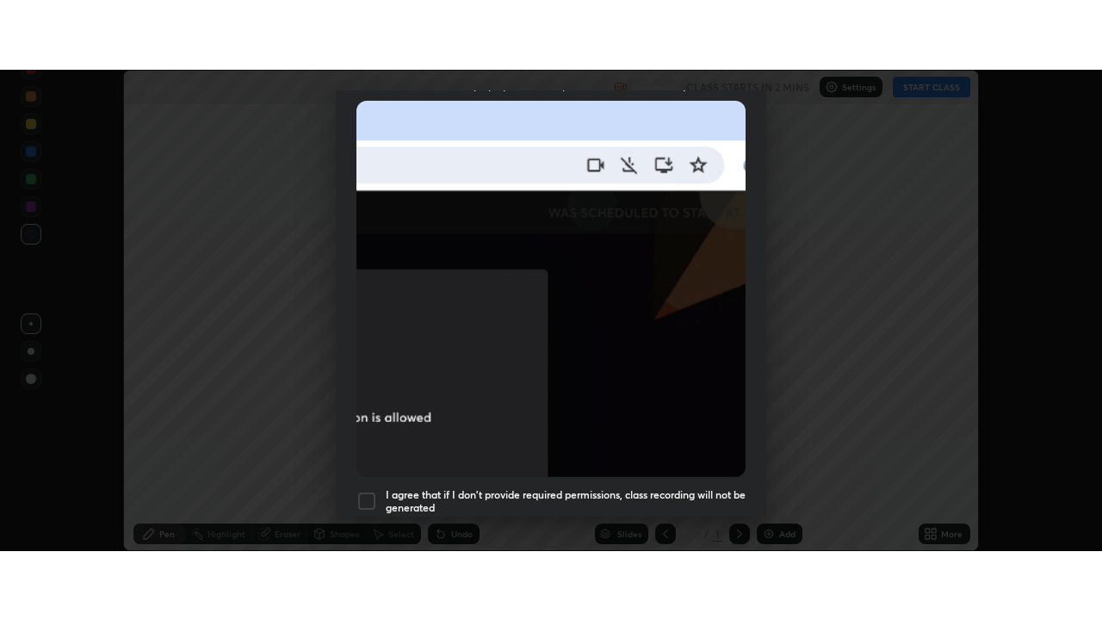
scroll to position [435, 0]
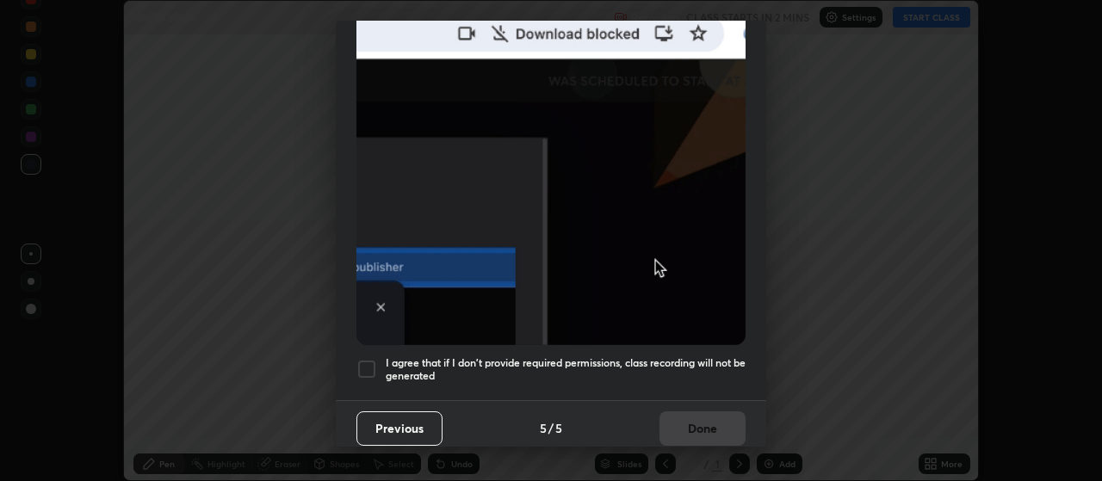
click at [368, 362] on div at bounding box center [366, 369] width 21 height 21
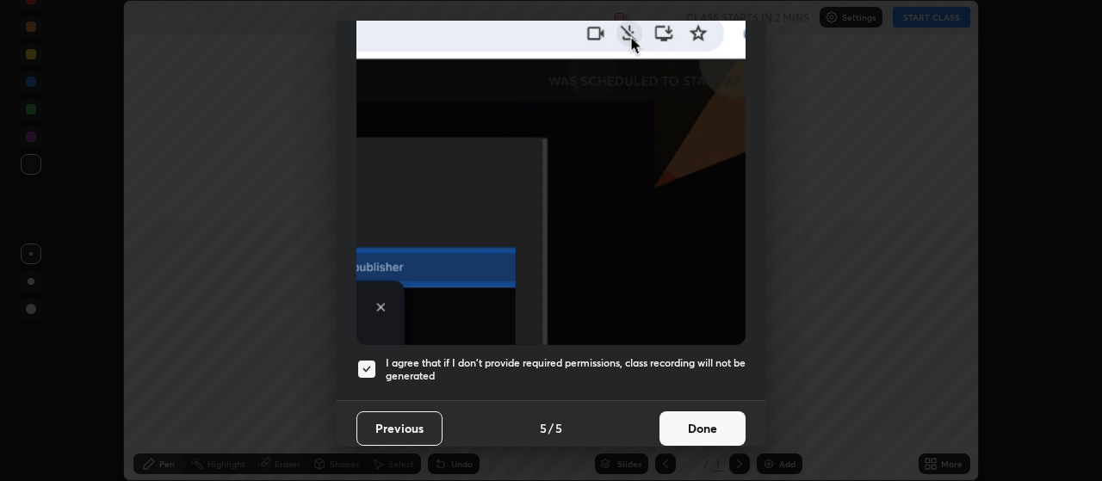
click at [683, 418] on button "Done" at bounding box center [702, 428] width 86 height 34
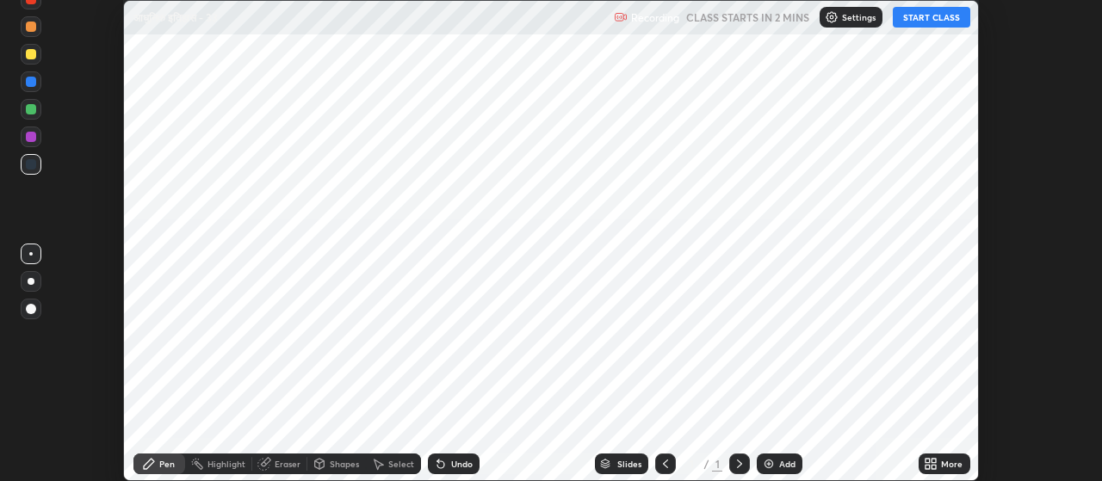
click at [946, 466] on div "More" at bounding box center [952, 464] width 22 height 9
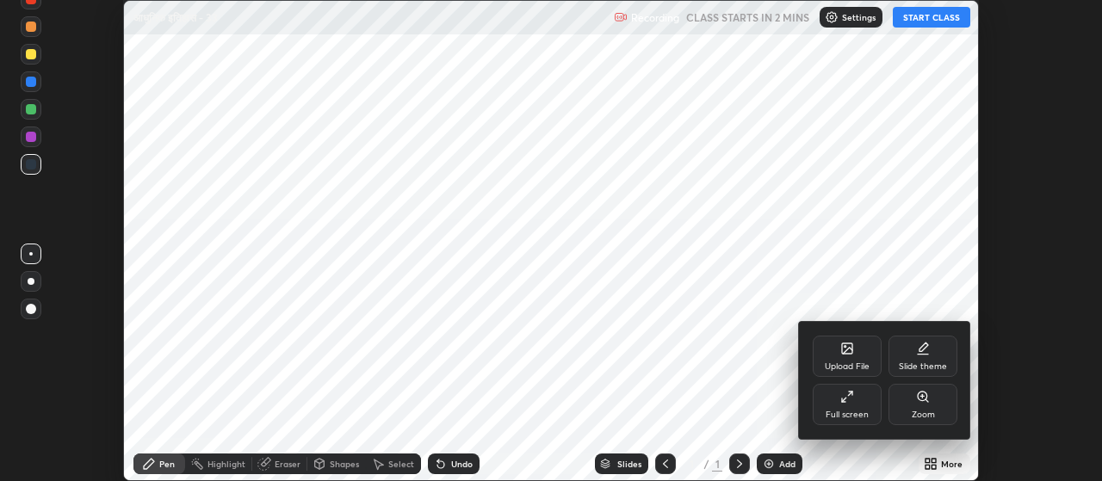
click at [861, 411] on div "Full screen" at bounding box center [847, 415] width 43 height 9
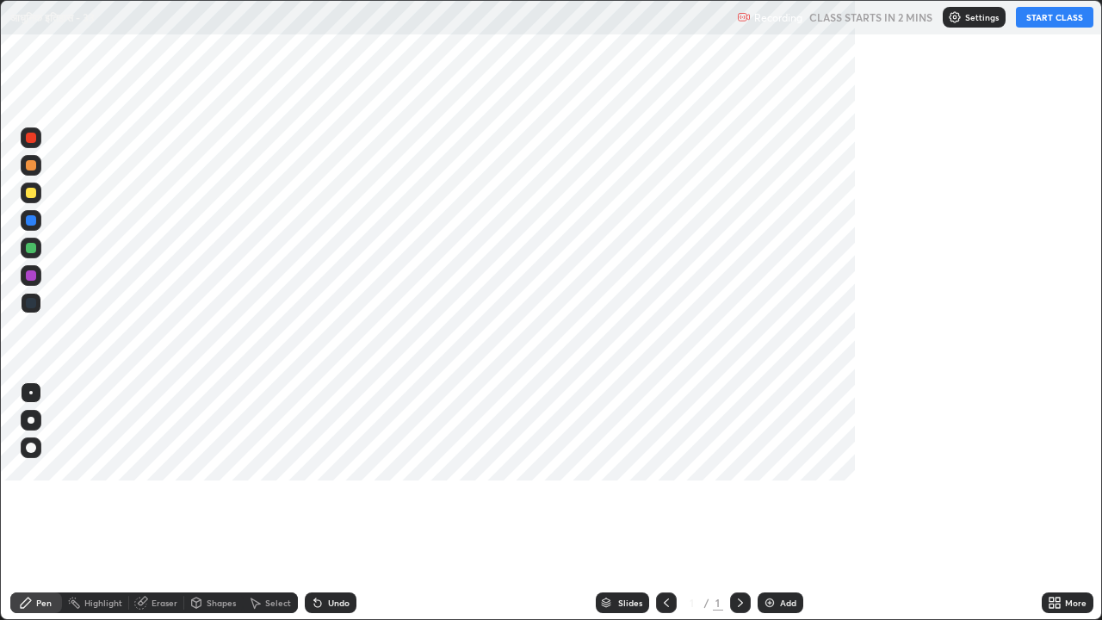
scroll to position [620, 1102]
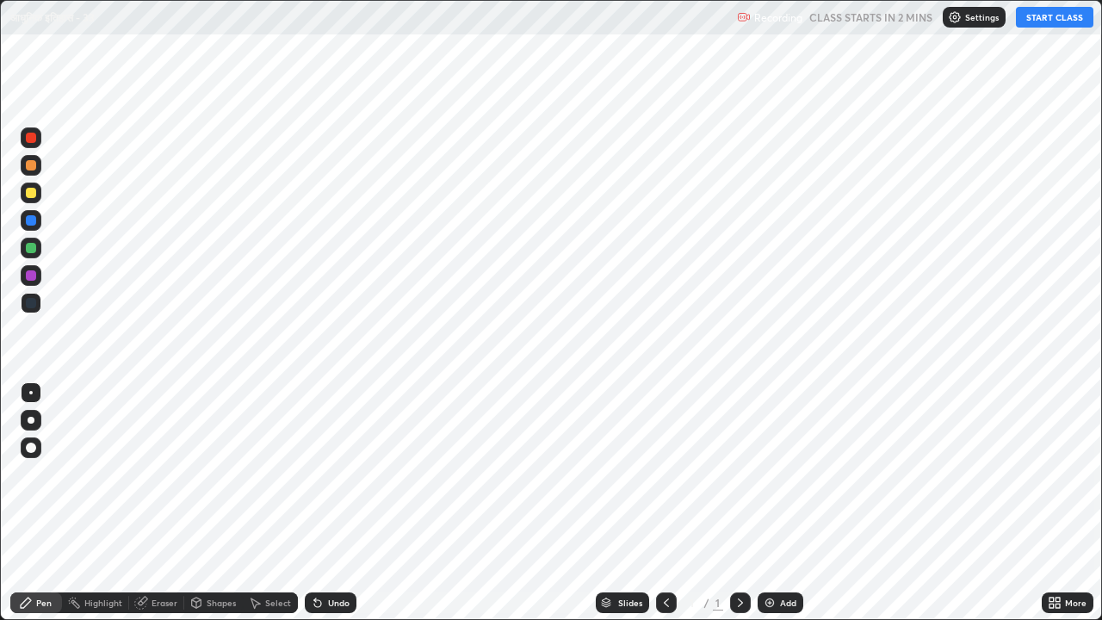
click at [786, 480] on div "Add" at bounding box center [788, 602] width 16 height 9
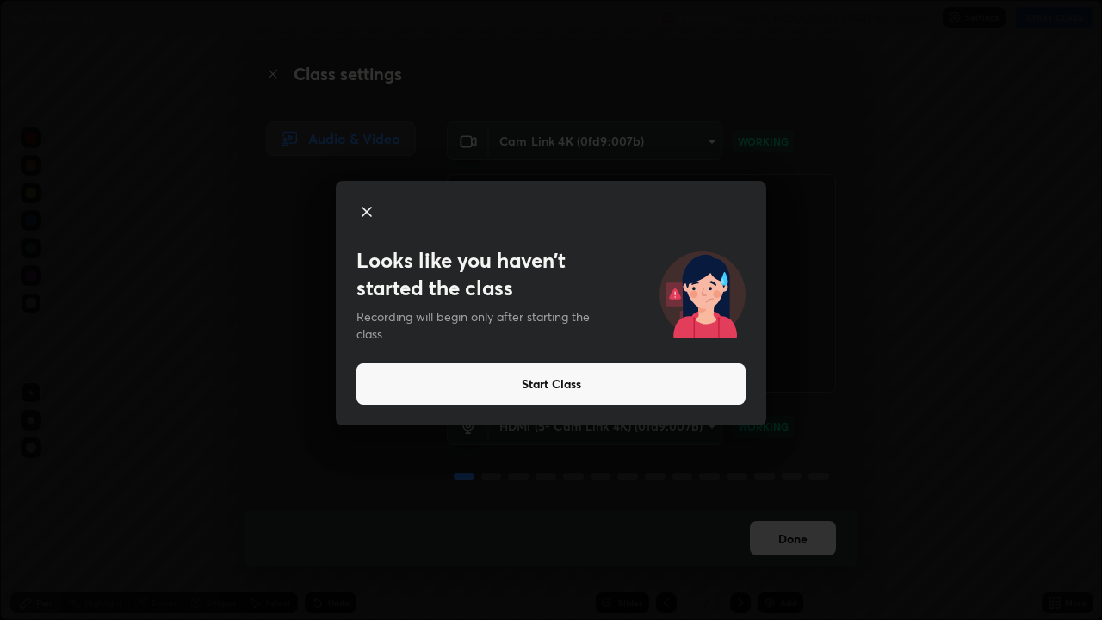
click at [531, 385] on button "Start Class" at bounding box center [550, 383] width 389 height 41
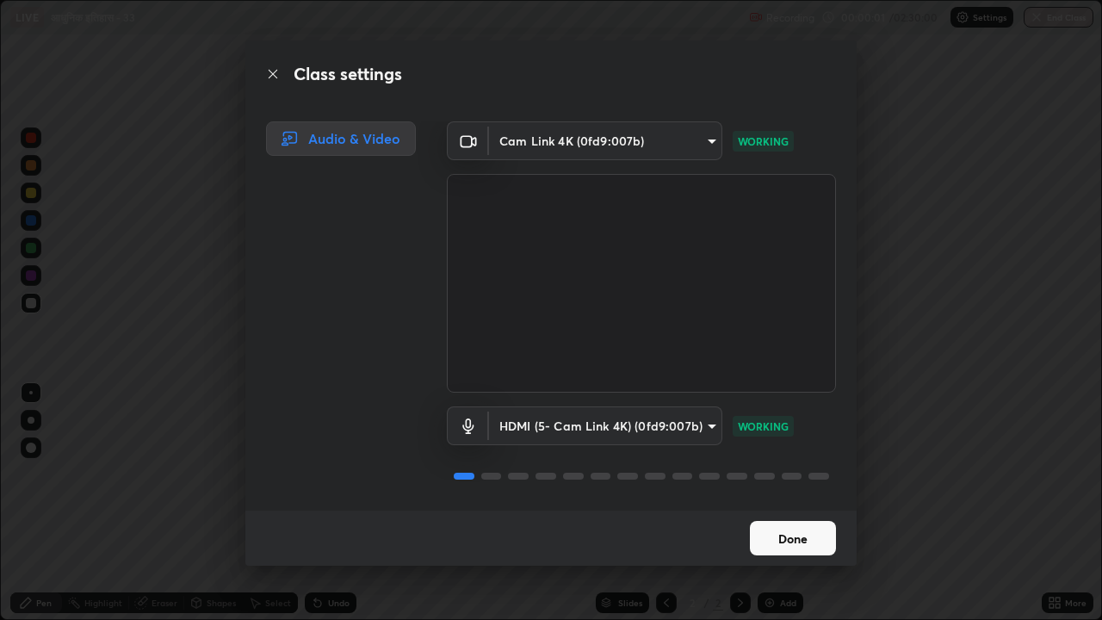
click at [772, 480] on button "Done" at bounding box center [793, 538] width 86 height 34
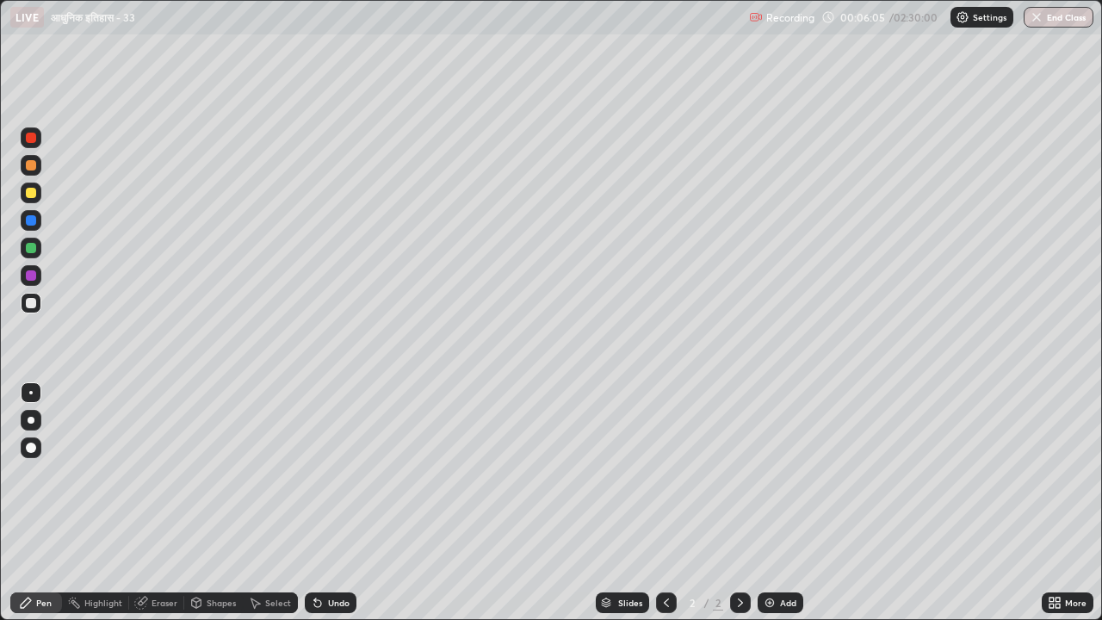
click at [33, 419] on div at bounding box center [31, 420] width 7 height 7
click at [275, 480] on div "Select" at bounding box center [278, 602] width 26 height 9
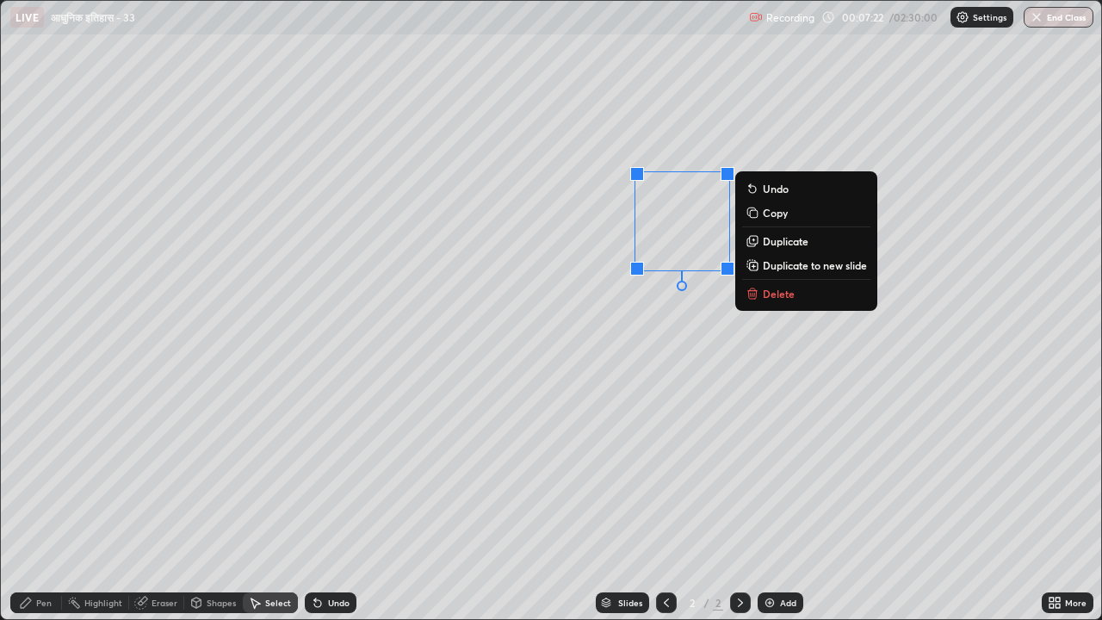
click at [772, 295] on p "Delete" at bounding box center [779, 294] width 32 height 14
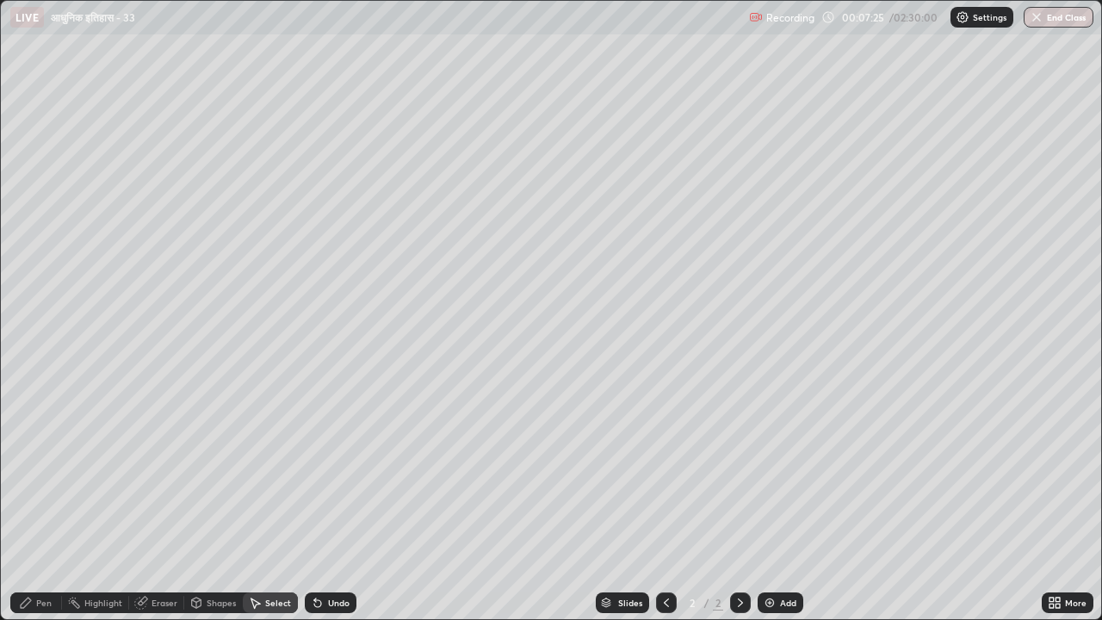
click at [46, 480] on div "Pen" at bounding box center [43, 602] width 15 height 9
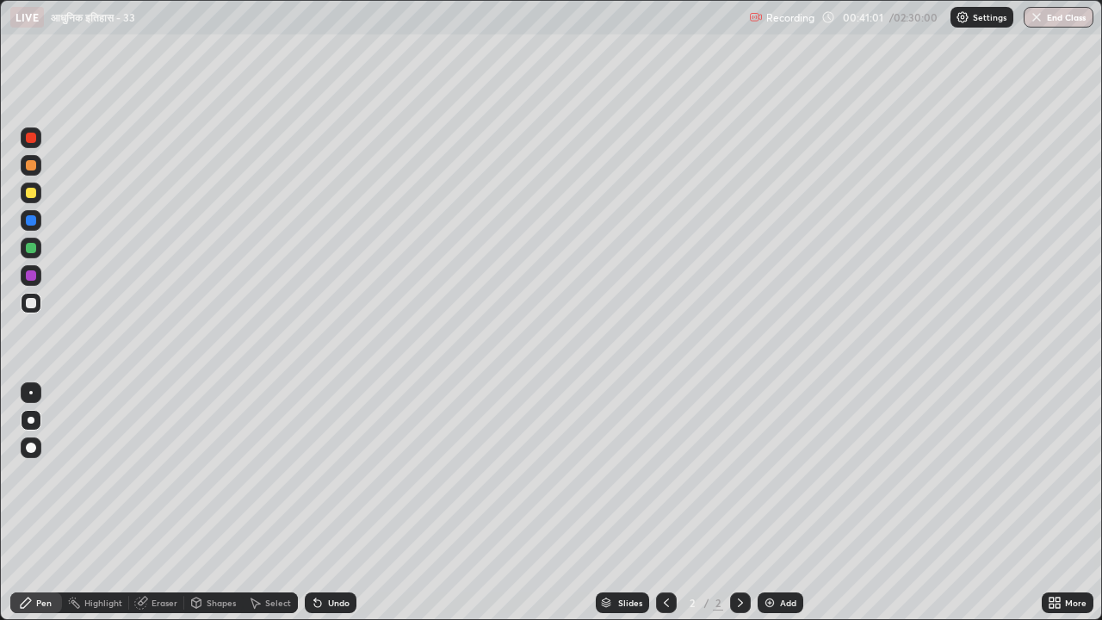
click at [791, 480] on div "Add" at bounding box center [788, 602] width 16 height 9
click at [33, 167] on div at bounding box center [31, 165] width 10 height 10
click at [220, 480] on div "Shapes" at bounding box center [221, 602] width 29 height 9
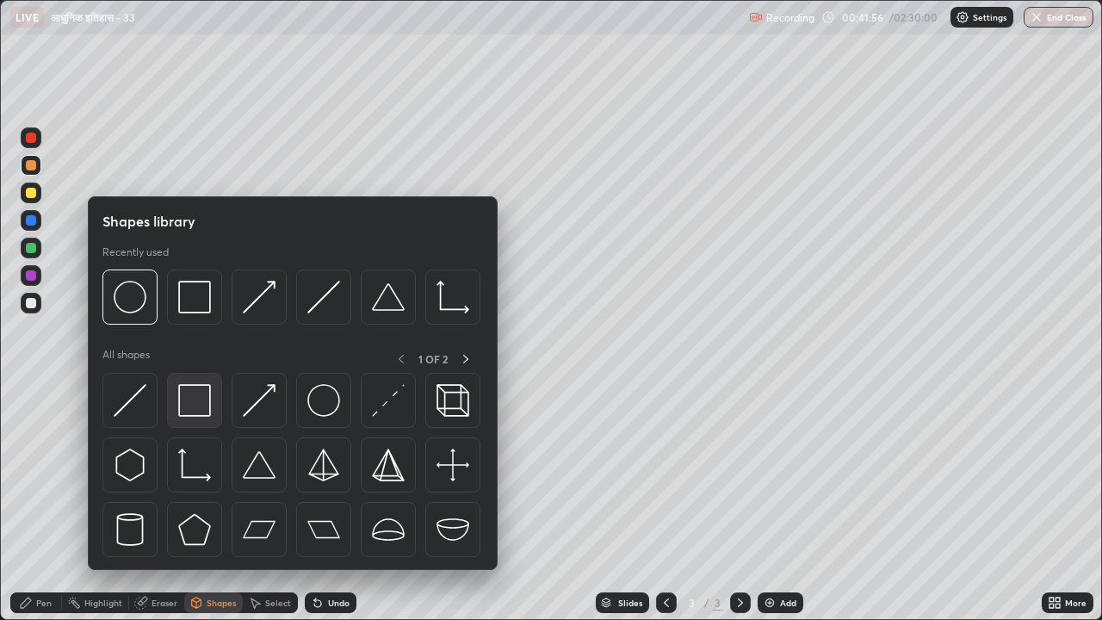
click at [198, 401] on img at bounding box center [194, 400] width 33 height 33
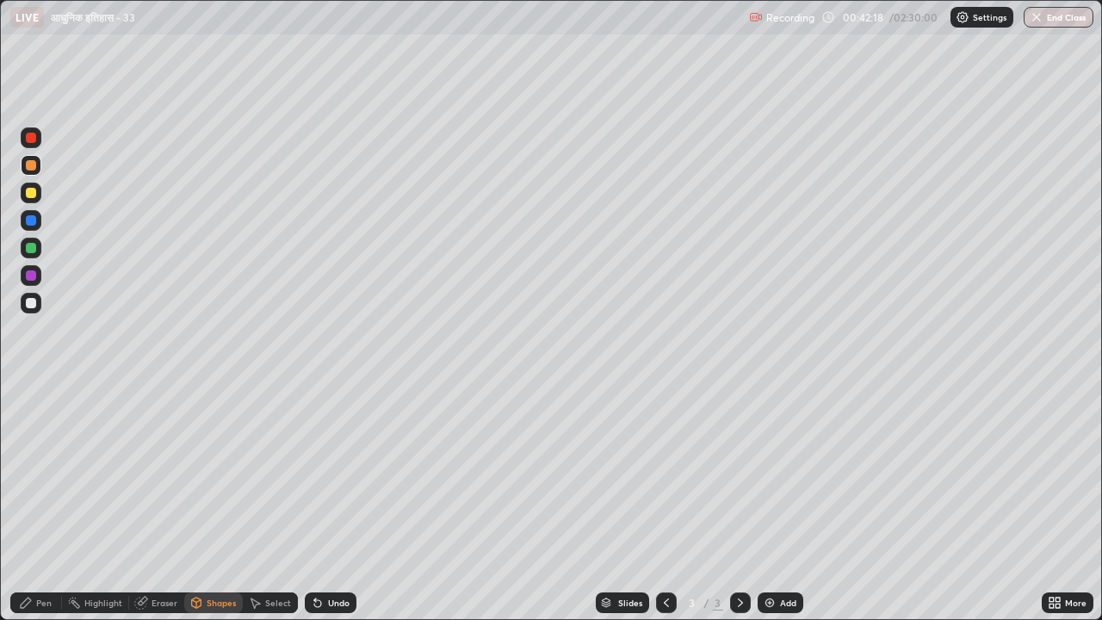
click at [164, 480] on div "Eraser" at bounding box center [165, 602] width 26 height 9
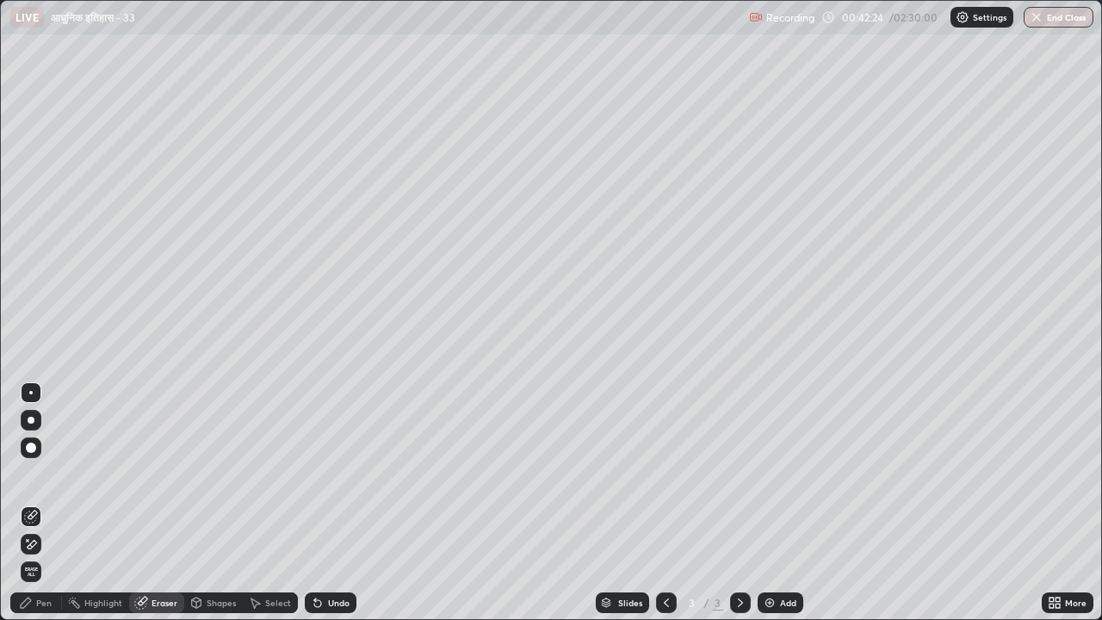
click at [49, 480] on div "Pen" at bounding box center [43, 602] width 15 height 9
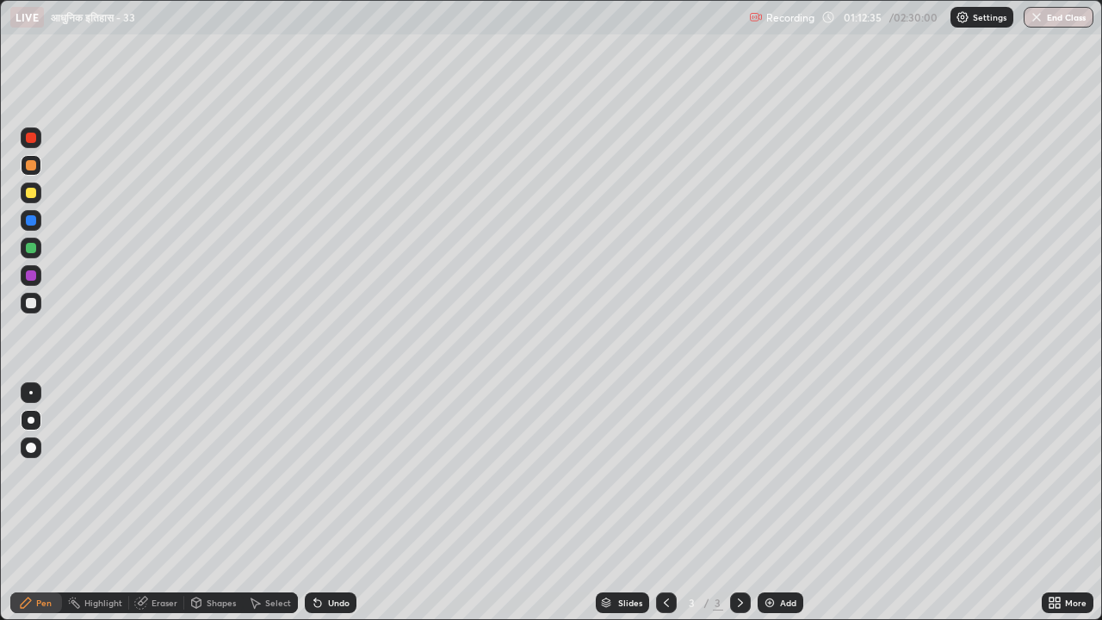
click at [280, 480] on div "Select" at bounding box center [278, 602] width 26 height 9
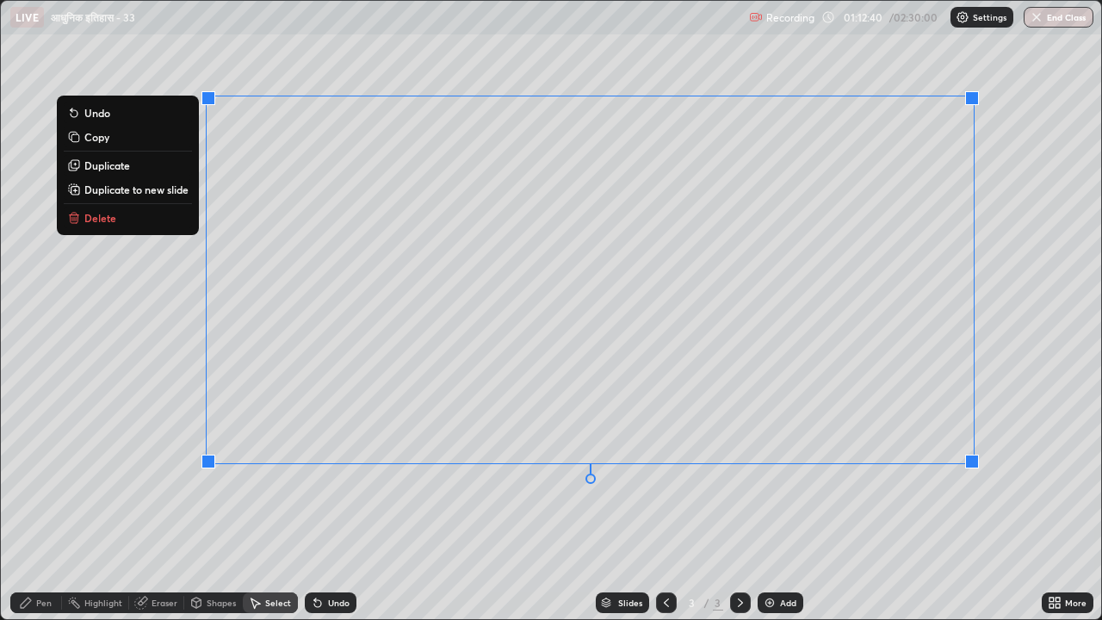
click at [169, 293] on div "0 ° Undo Copy Duplicate Duplicate to new slide Delete" at bounding box center [551, 310] width 1100 height 618
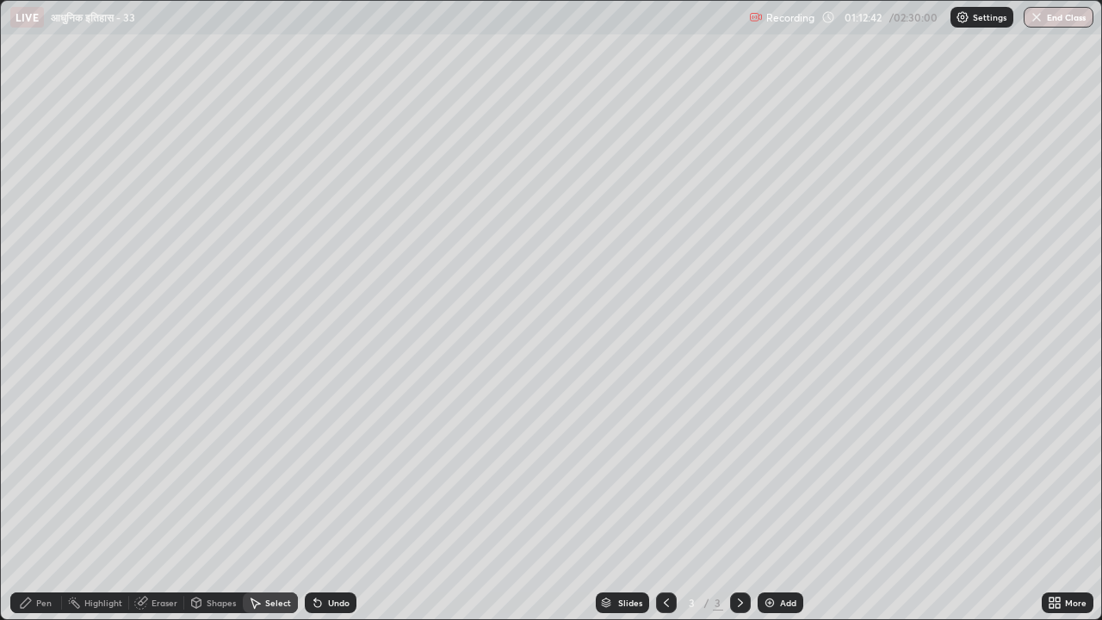
click at [786, 480] on div "Add" at bounding box center [788, 602] width 16 height 9
click at [40, 480] on div "Pen" at bounding box center [43, 602] width 15 height 9
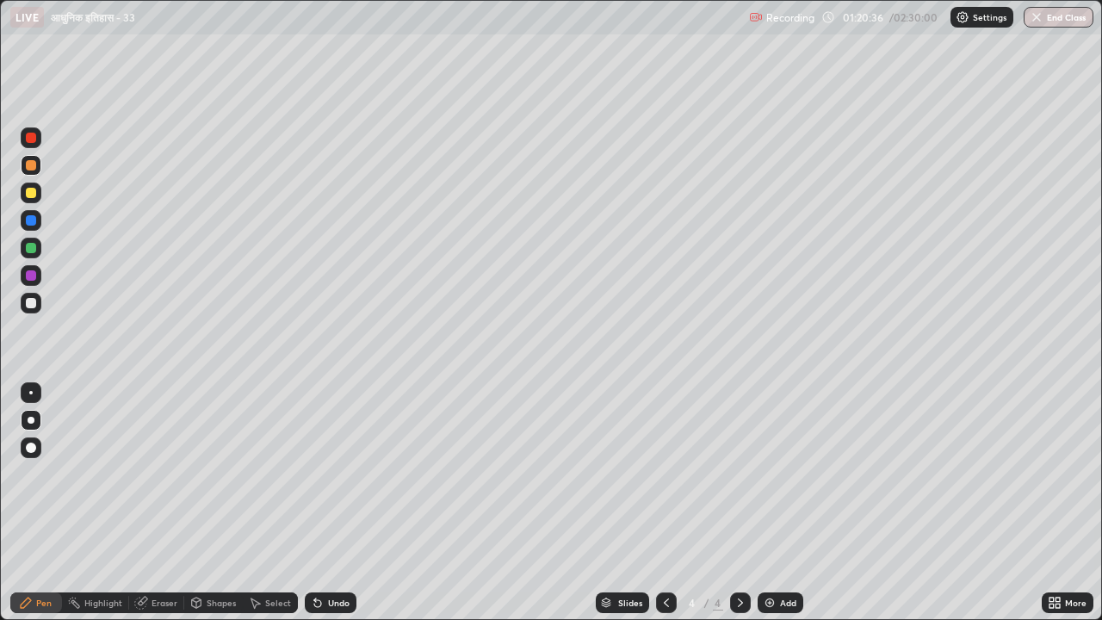
click at [664, 480] on icon at bounding box center [666, 603] width 14 height 14
click at [788, 480] on div "Add" at bounding box center [788, 602] width 16 height 9
click at [280, 480] on div "Select" at bounding box center [278, 602] width 26 height 9
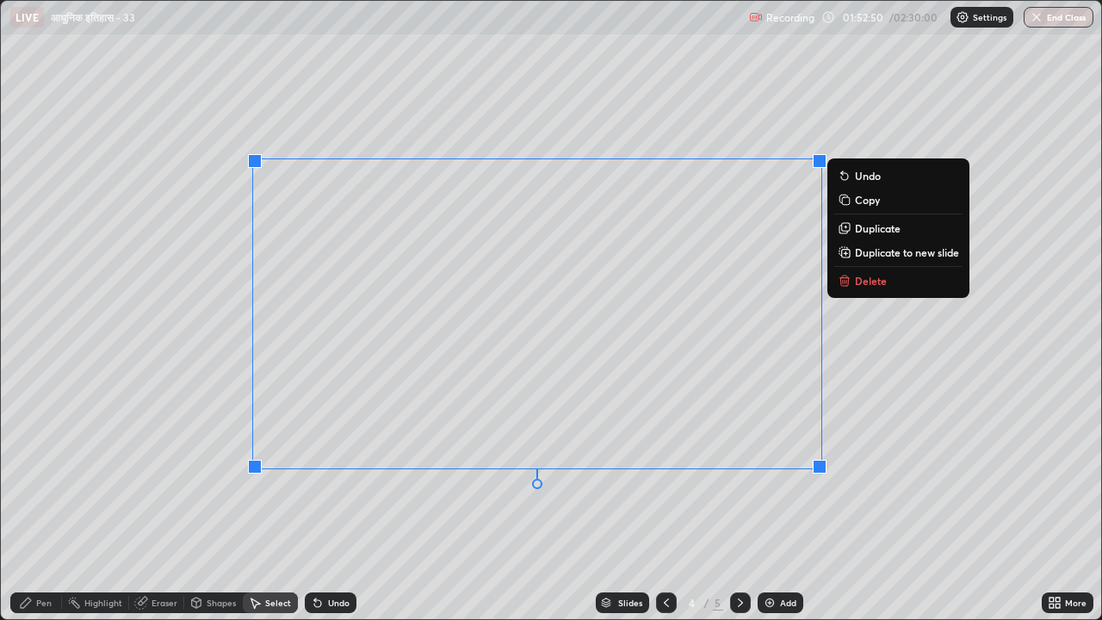
click at [895, 287] on button "Delete" at bounding box center [898, 280] width 128 height 21
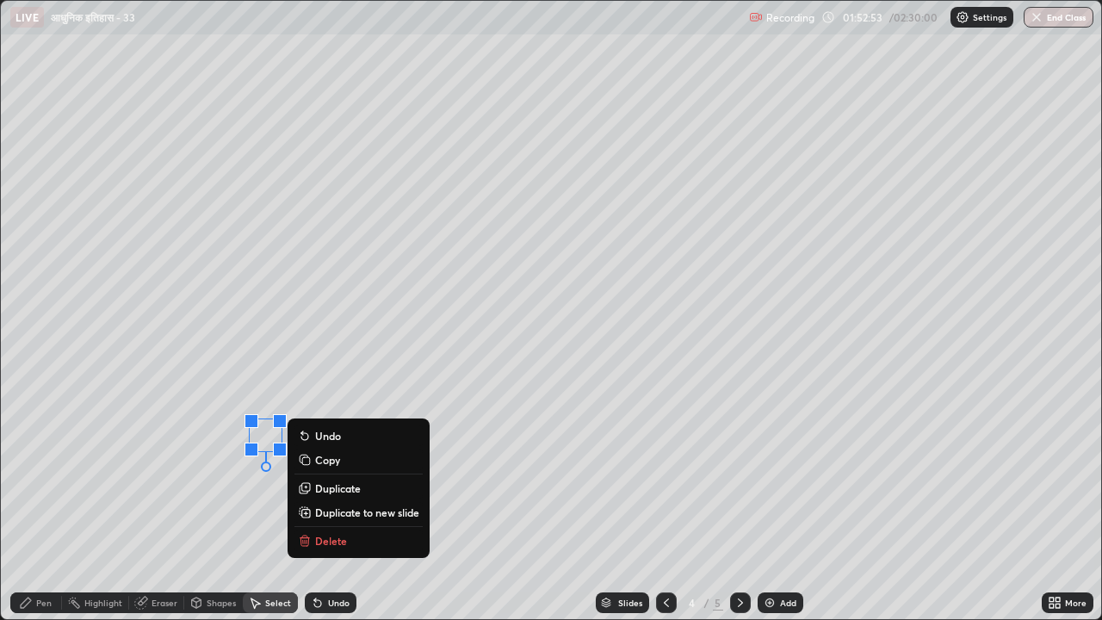
click at [396, 480] on button "Delete" at bounding box center [358, 540] width 128 height 21
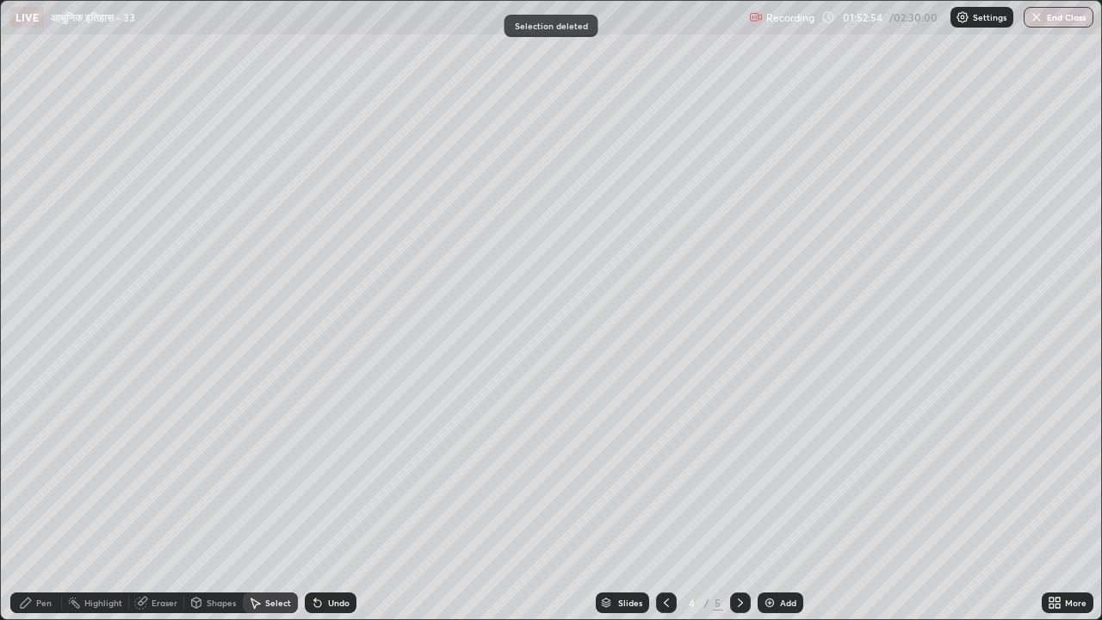
click at [44, 480] on div "Pen" at bounding box center [43, 602] width 15 height 9
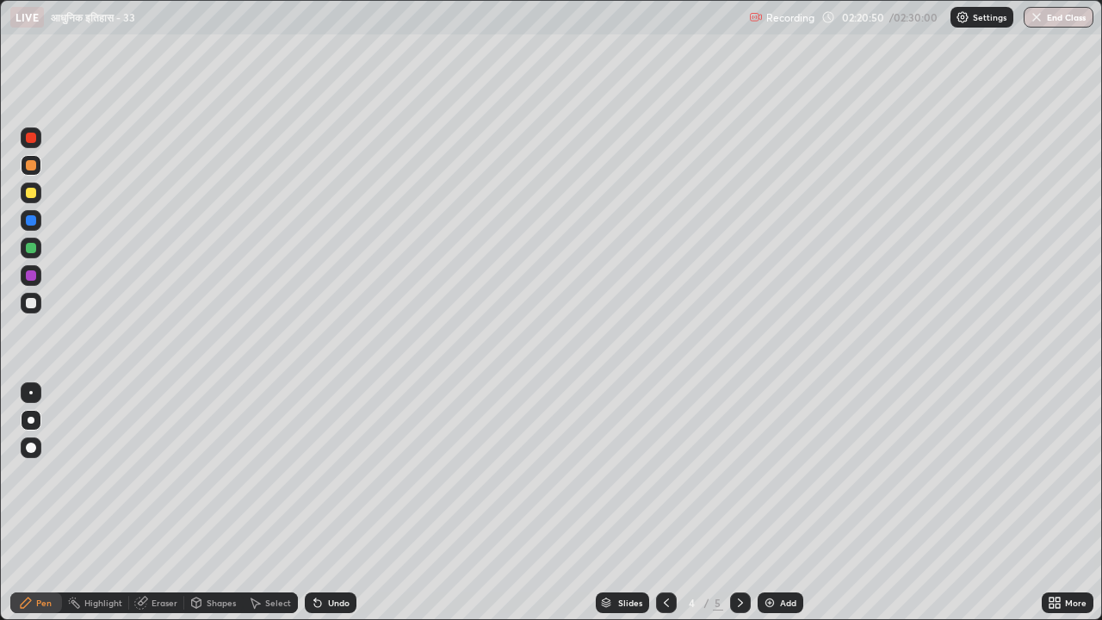
click at [792, 480] on div "Add" at bounding box center [788, 602] width 16 height 9
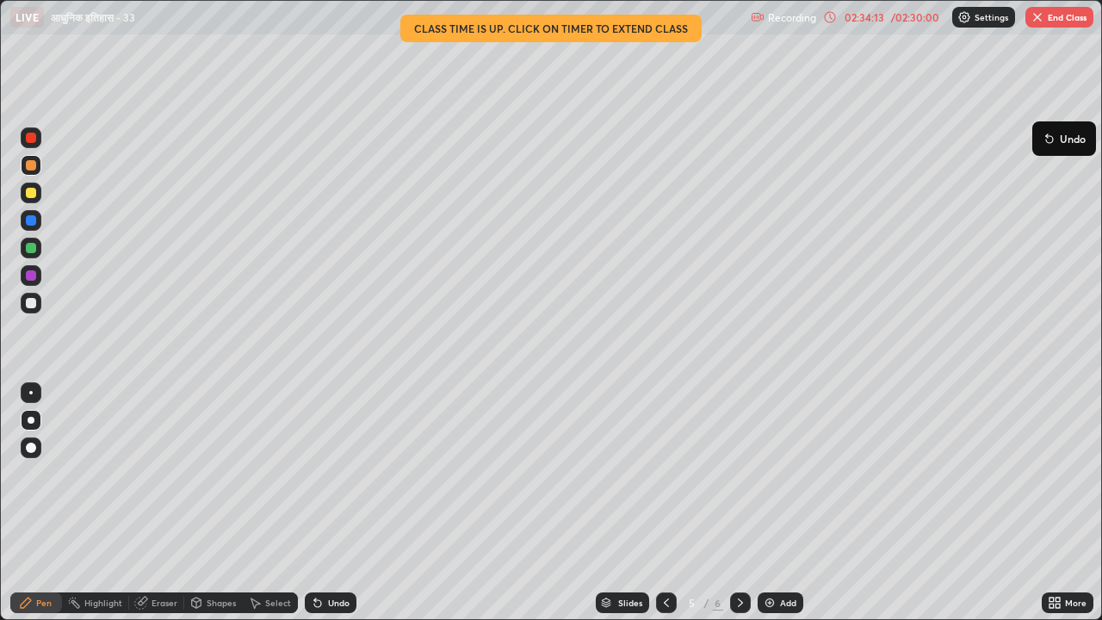
click at [1055, 23] on button "End Class" at bounding box center [1059, 17] width 68 height 21
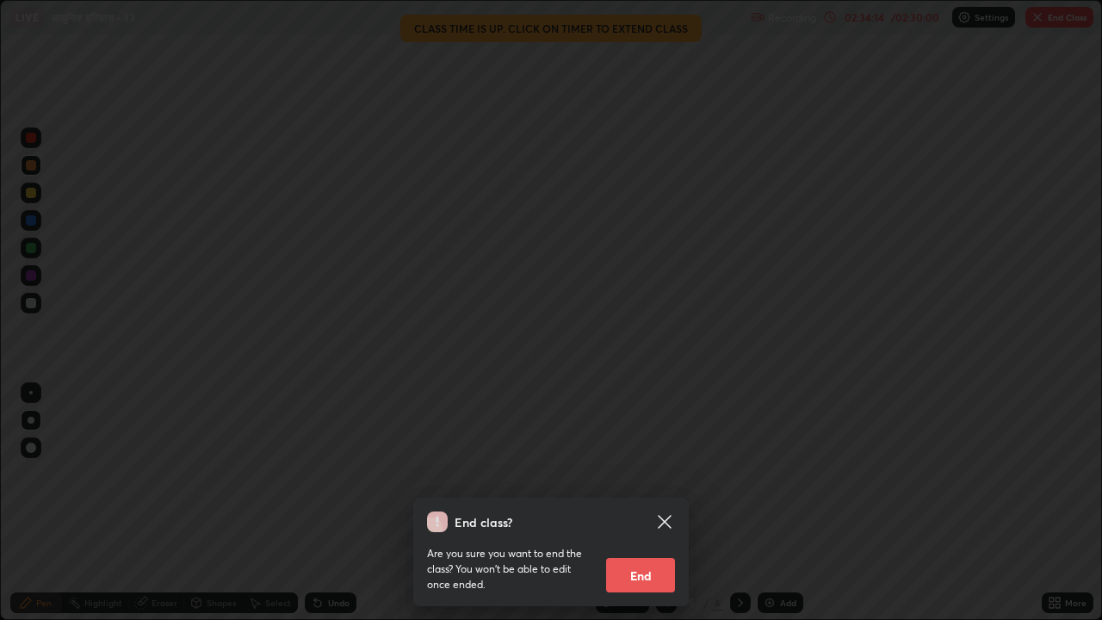
click at [650, 480] on button "End" at bounding box center [640, 575] width 69 height 34
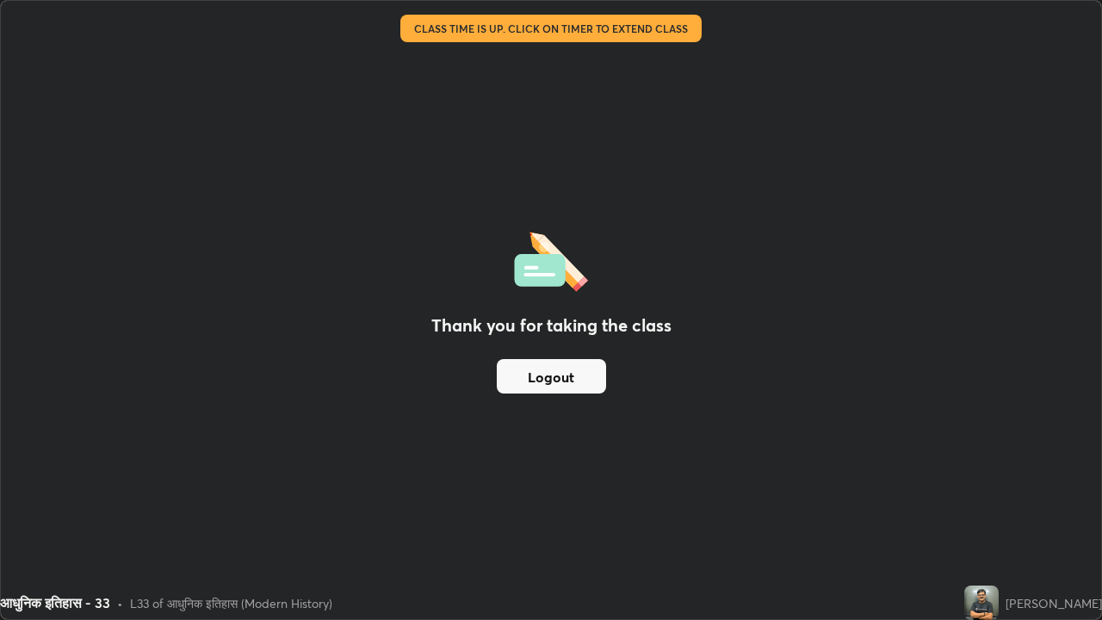
click at [541, 381] on button "Logout" at bounding box center [551, 376] width 109 height 34
click at [546, 375] on button "Logout" at bounding box center [551, 376] width 109 height 34
